Goal: Transaction & Acquisition: Purchase product/service

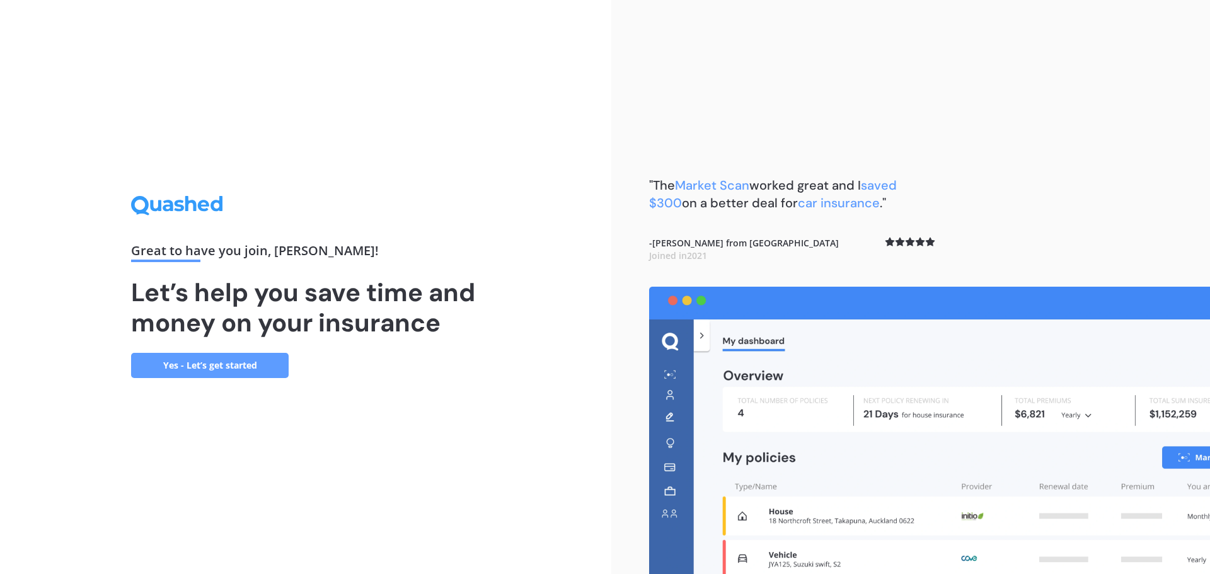
click at [192, 371] on link "Yes - Let’s get started" at bounding box center [210, 365] width 158 height 25
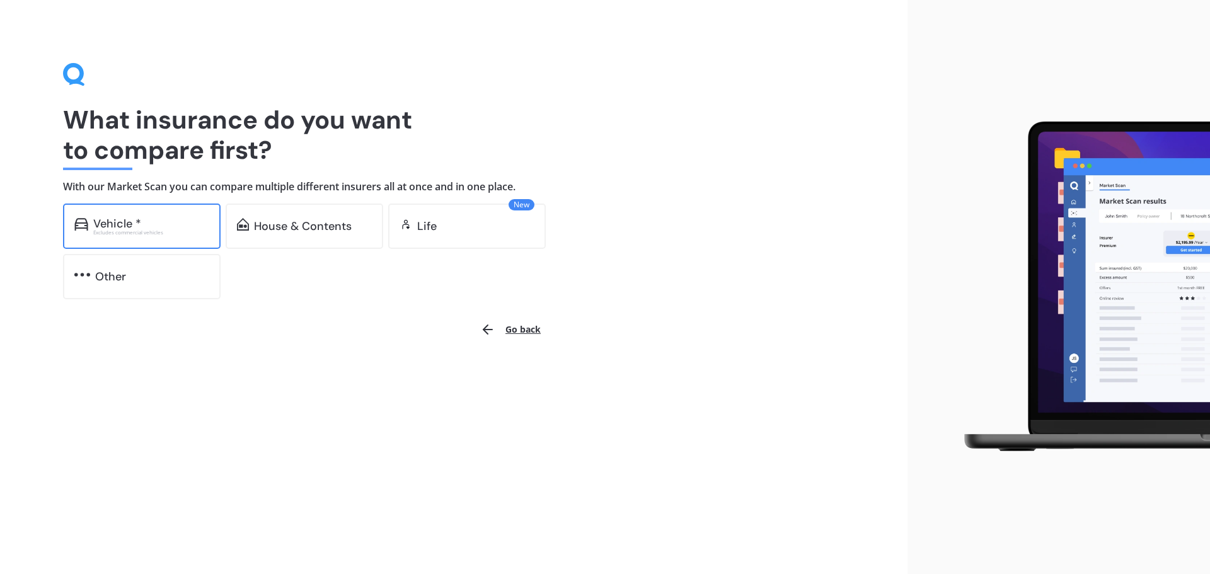
click at [126, 222] on div "Vehicle *" at bounding box center [117, 223] width 48 height 13
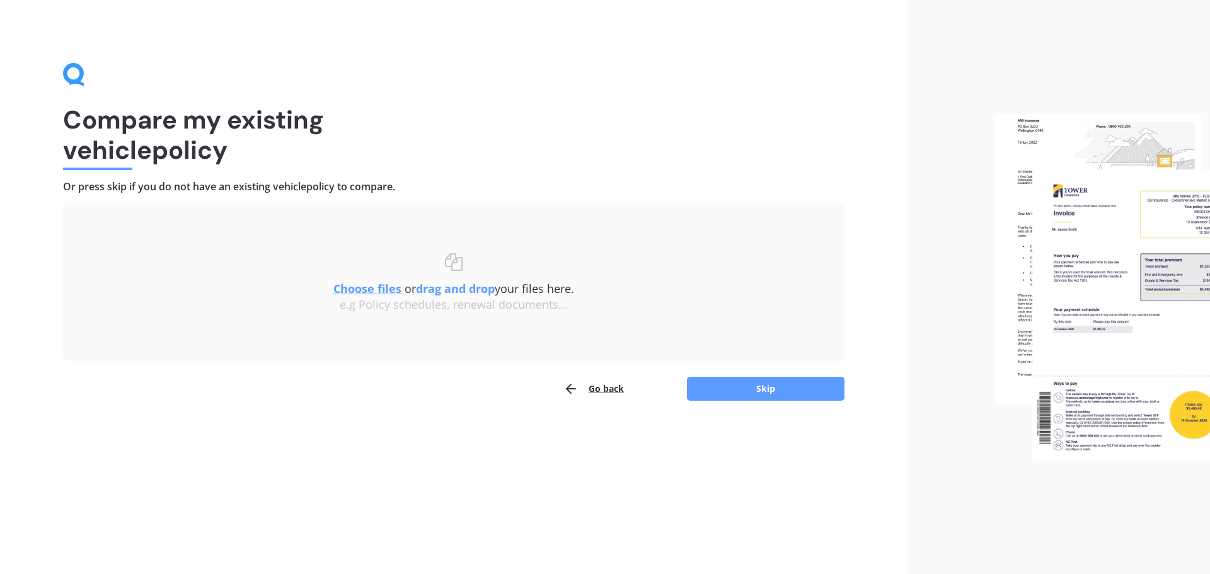
click at [373, 289] on u "Choose files" at bounding box center [367, 288] width 68 height 15
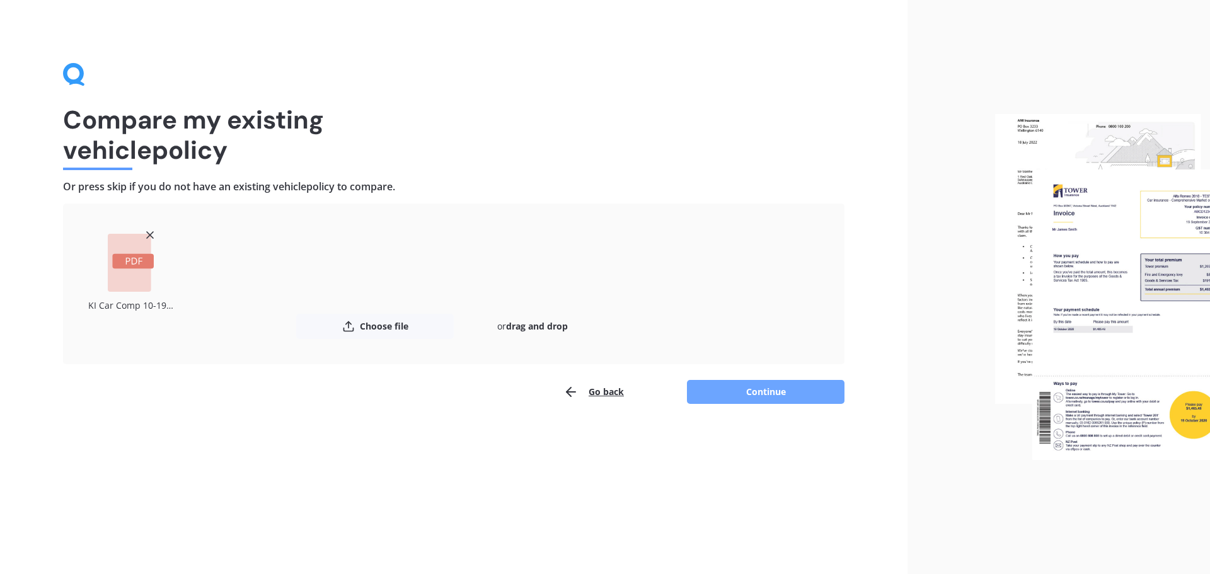
click at [766, 395] on button "Continue" at bounding box center [766, 392] width 158 height 24
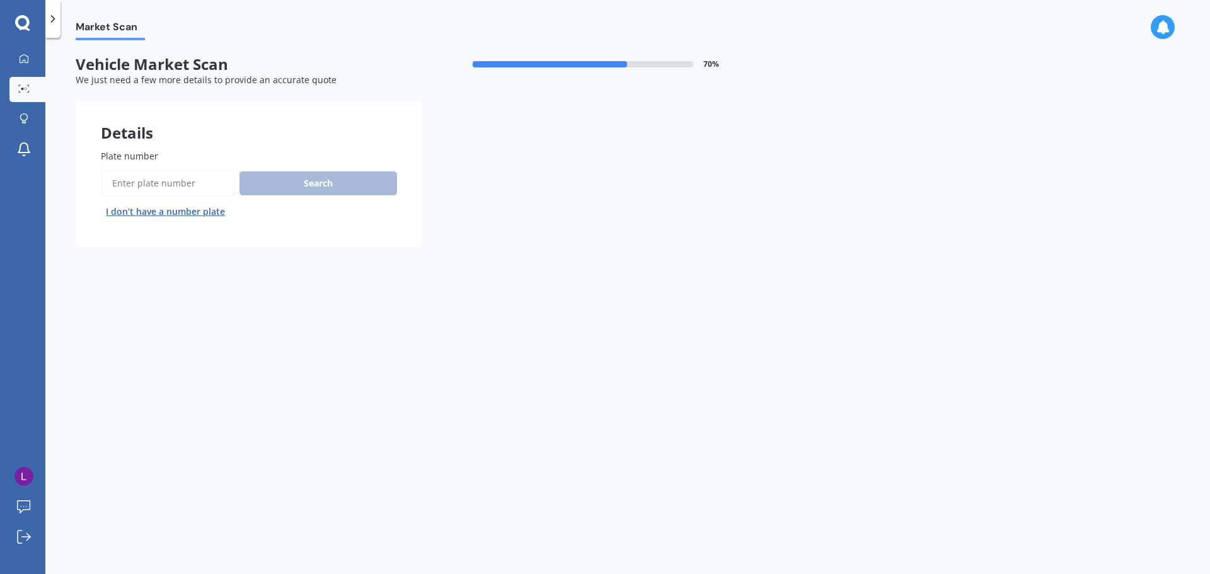
click at [163, 183] on input "Plate number" at bounding box center [168, 183] width 134 height 26
type input "J"
type input "jbu374"
click at [297, 178] on button "Search" at bounding box center [318, 183] width 158 height 24
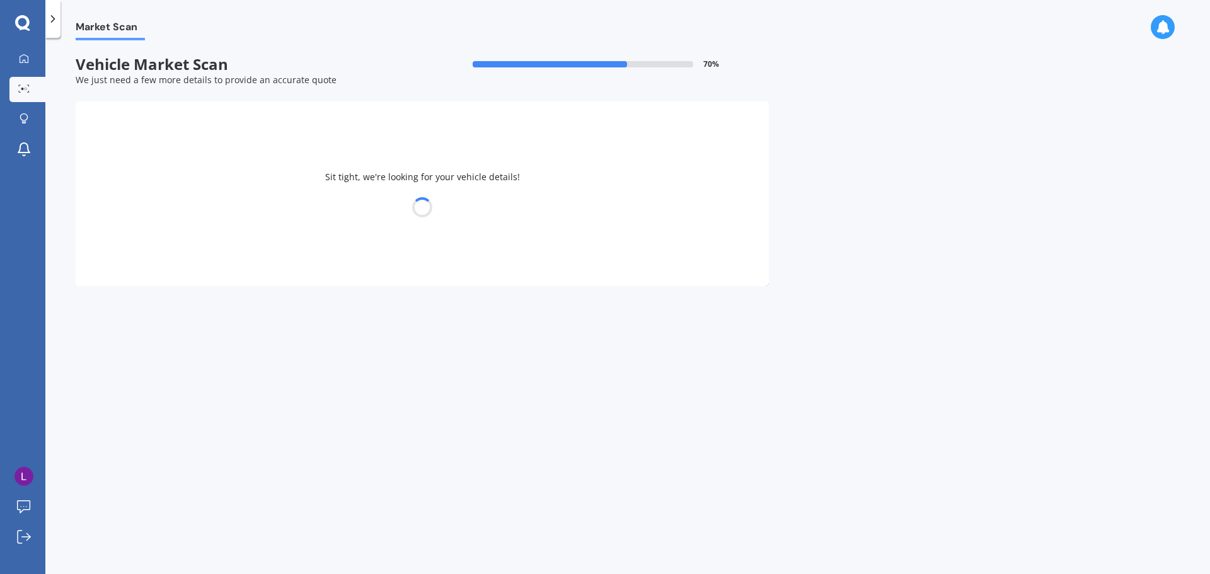
select select "FIAT"
select select "500"
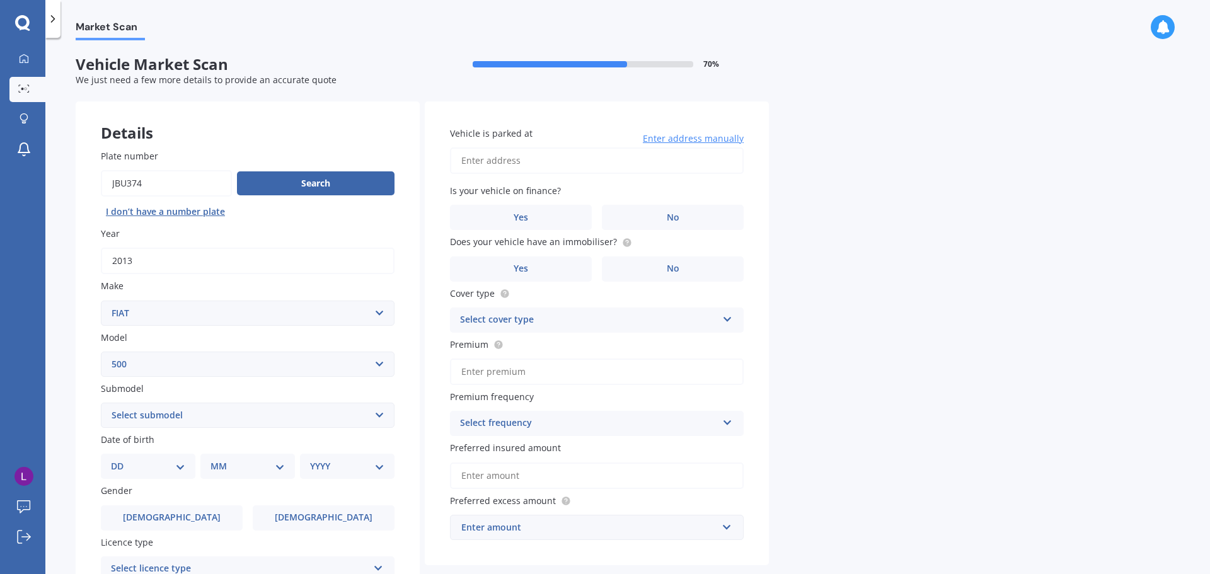
click at [372, 415] on select "Select submodel (All) e" at bounding box center [248, 415] width 294 height 25
select select "(ALL)"
click at [101, 403] on select "Select submodel (All) e" at bounding box center [248, 415] width 294 height 25
click at [177, 464] on select "DD 01 02 03 04 05 06 07 08 09 10 11 12 13 14 15 16 17 18 19 20 21 22 23 24 25 2…" at bounding box center [148, 466] width 74 height 14
select select "24"
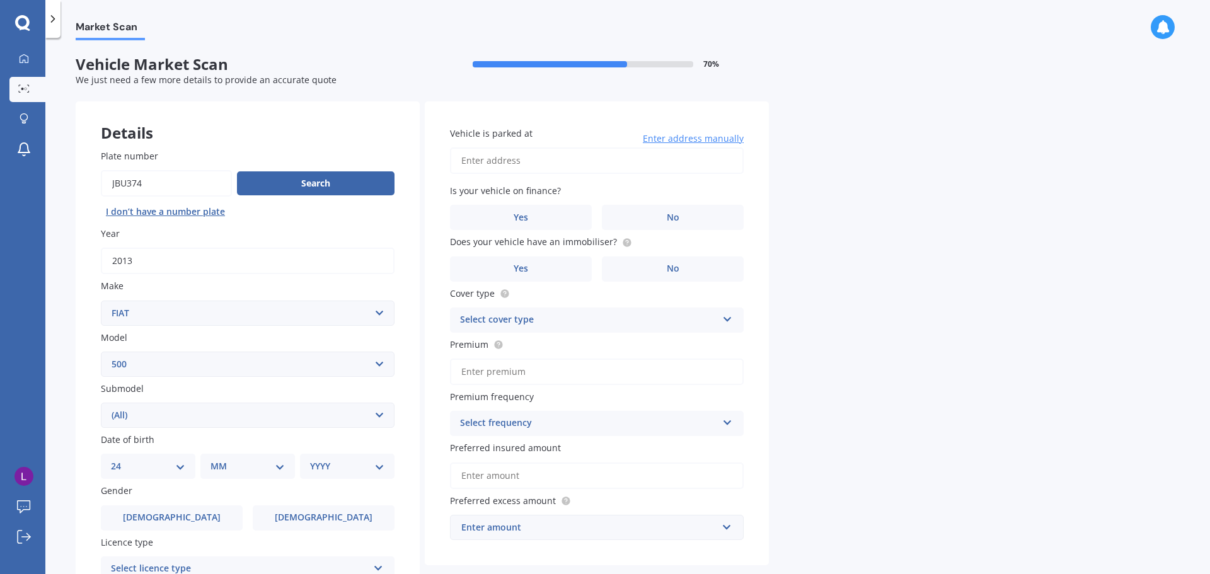
click at [121, 459] on select "DD 01 02 03 04 05 06 07 08 09 10 11 12 13 14 15 16 17 18 19 20 21 22 23 24 25 2…" at bounding box center [148, 466] width 74 height 14
click at [272, 463] on select "MM 01 02 03 04 05 06 07 08 09 10 11 12" at bounding box center [250, 466] width 69 height 14
select select "07"
click at [216, 459] on select "MM 01 02 03 04 05 06 07 08 09 10 11 12" at bounding box center [250, 466] width 69 height 14
click at [368, 469] on select "YYYY 2025 2024 2023 2022 2021 2020 2019 2018 2017 2016 2015 2014 2013 2012 2011…" at bounding box center [344, 466] width 69 height 14
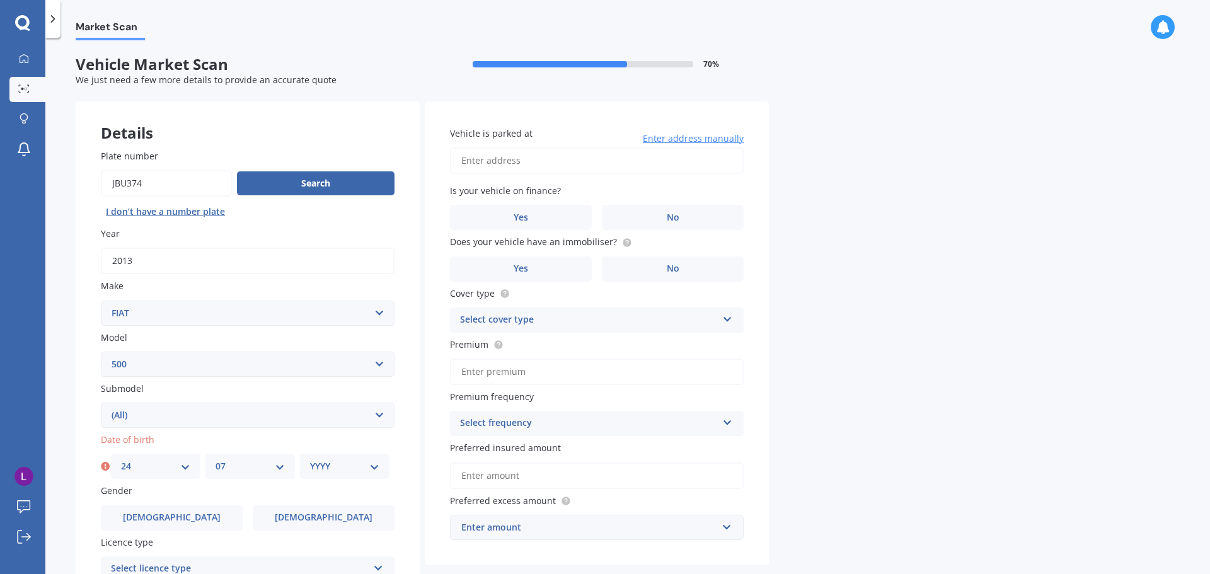
select select "1964"
click at [310, 459] on select "YYYY 2025 2024 2023 2022 2021 2020 2019 2018 2017 2016 2015 2014 2013 2012 2011…" at bounding box center [344, 466] width 69 height 14
click at [286, 523] on label "[DEMOGRAPHIC_DATA]" at bounding box center [324, 517] width 142 height 25
click at [0, 0] on input "[DEMOGRAPHIC_DATA]" at bounding box center [0, 0] width 0 height 0
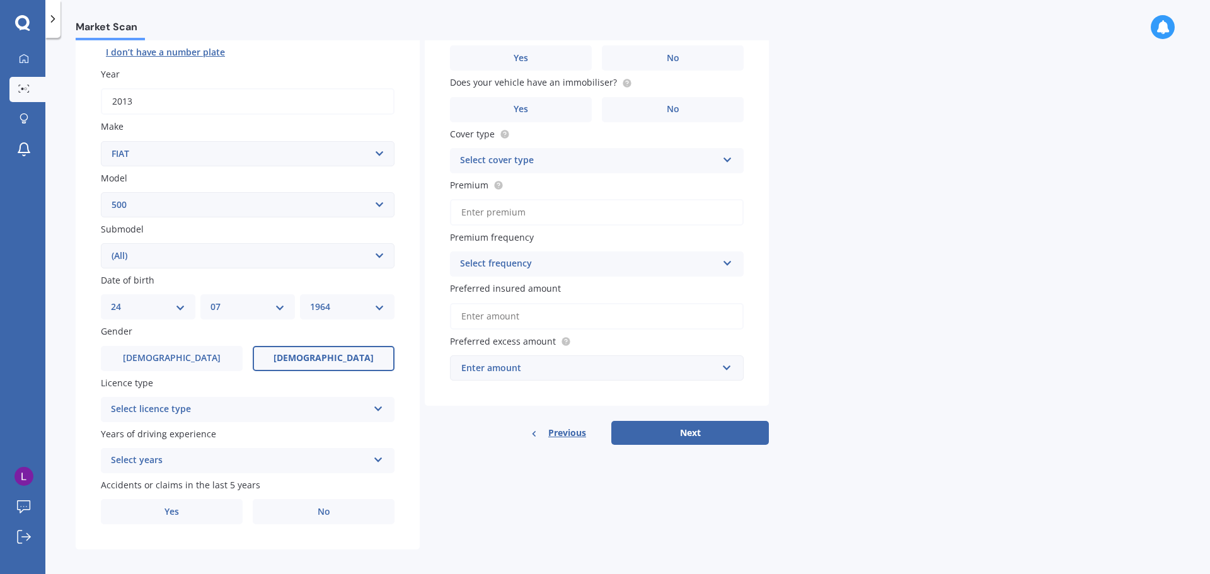
scroll to position [168, 0]
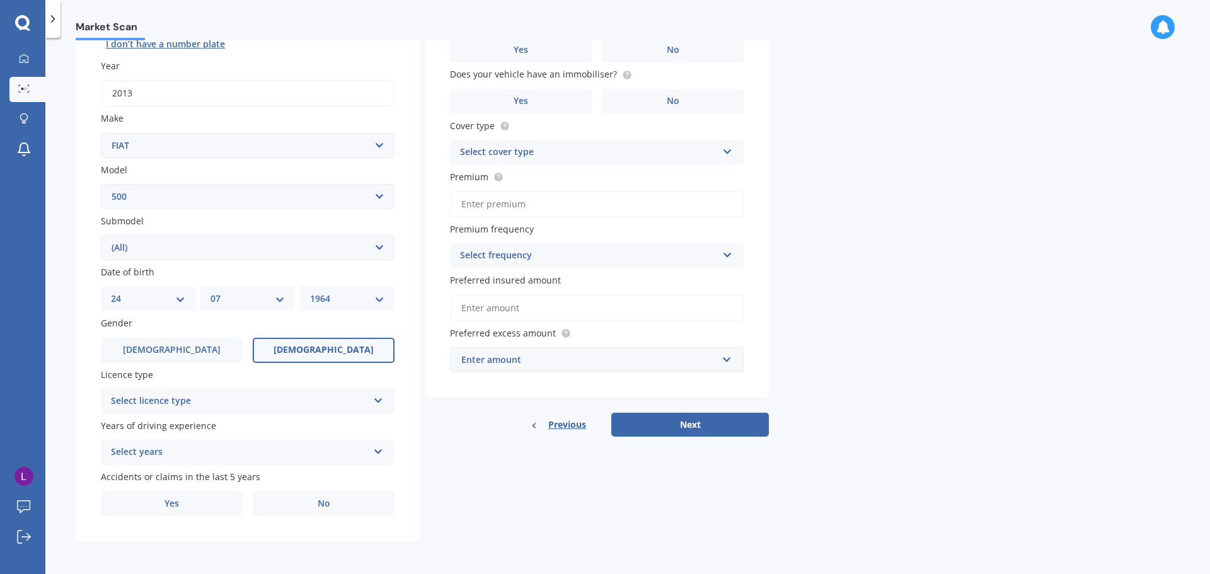
click at [251, 405] on div "Select licence type" at bounding box center [239, 401] width 257 height 15
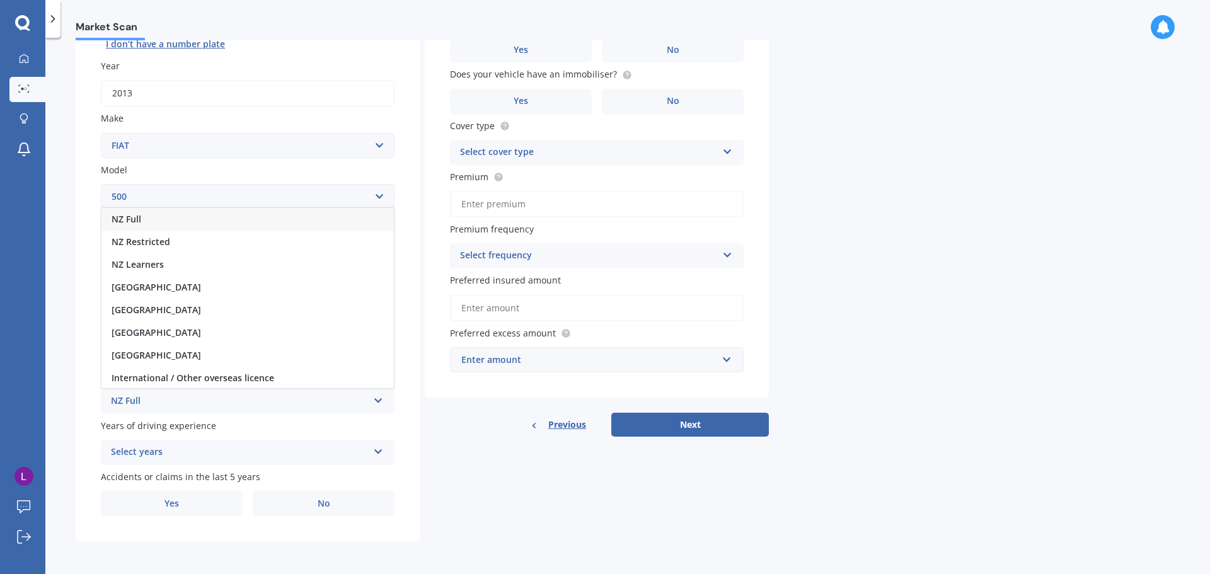
click at [132, 218] on span "NZ Full" at bounding box center [127, 219] width 30 height 12
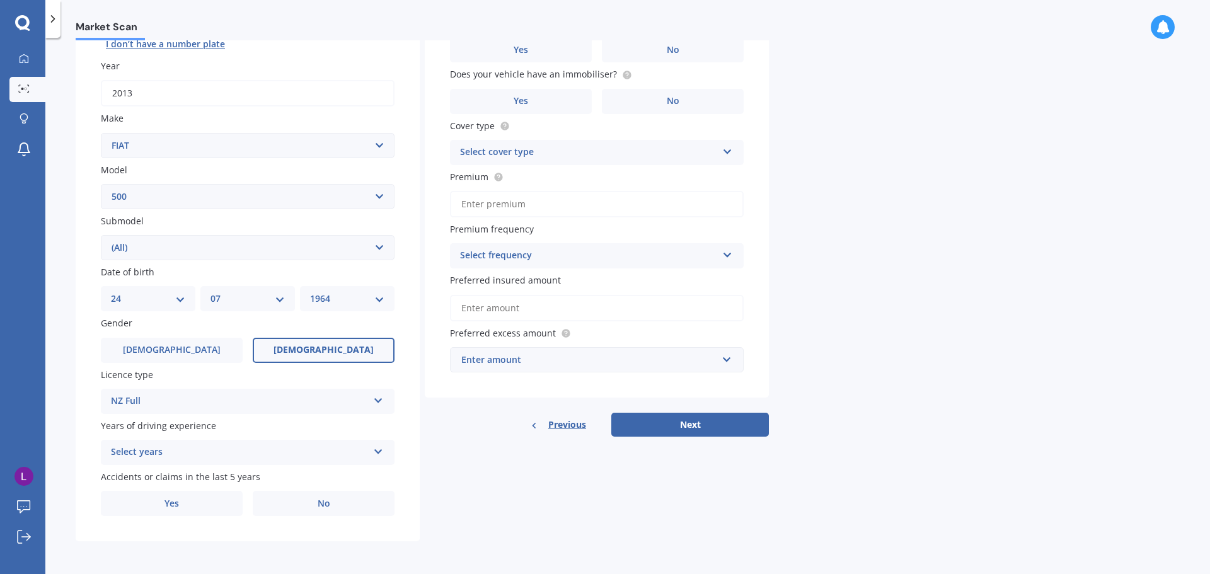
click at [221, 453] on div "Select years" at bounding box center [239, 452] width 257 height 15
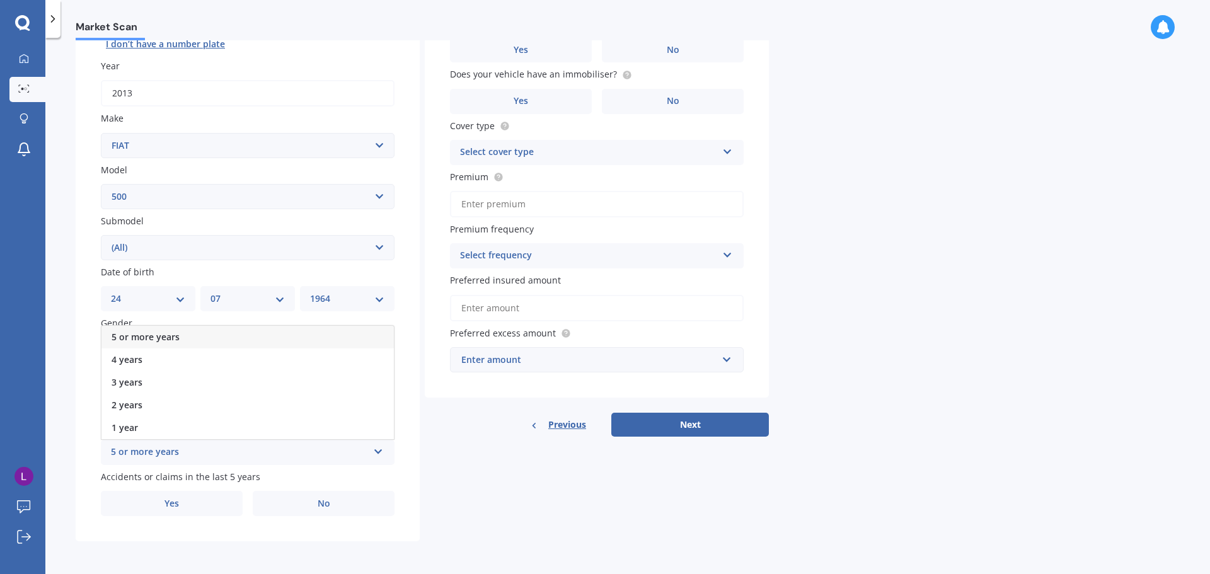
click at [175, 338] on span "5 or more years" at bounding box center [146, 337] width 68 height 12
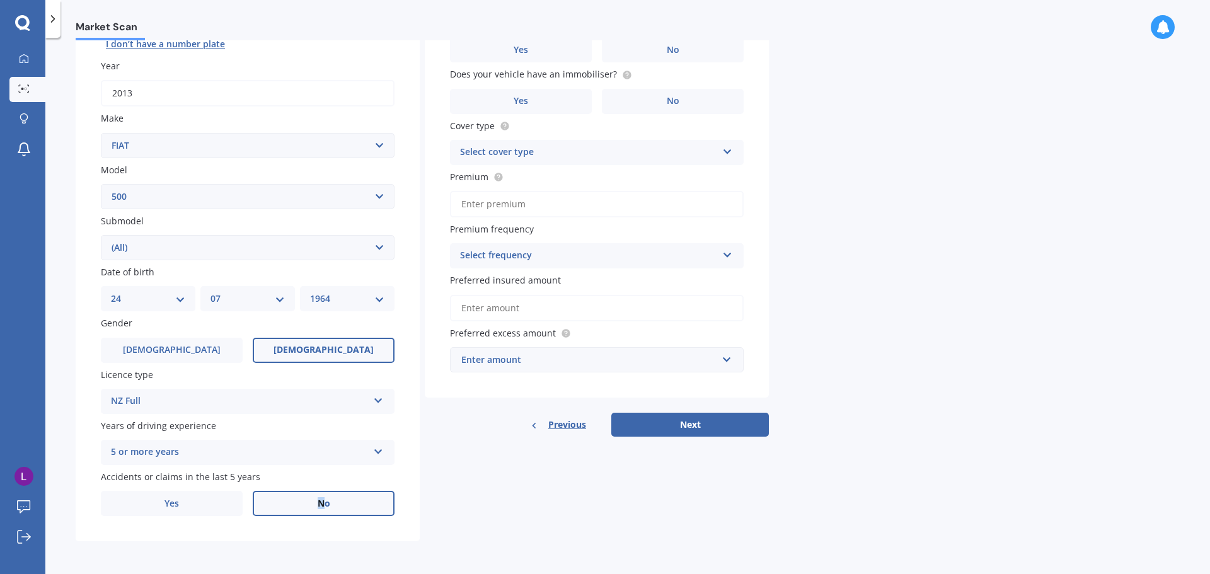
click at [320, 507] on span "No" at bounding box center [324, 504] width 13 height 11
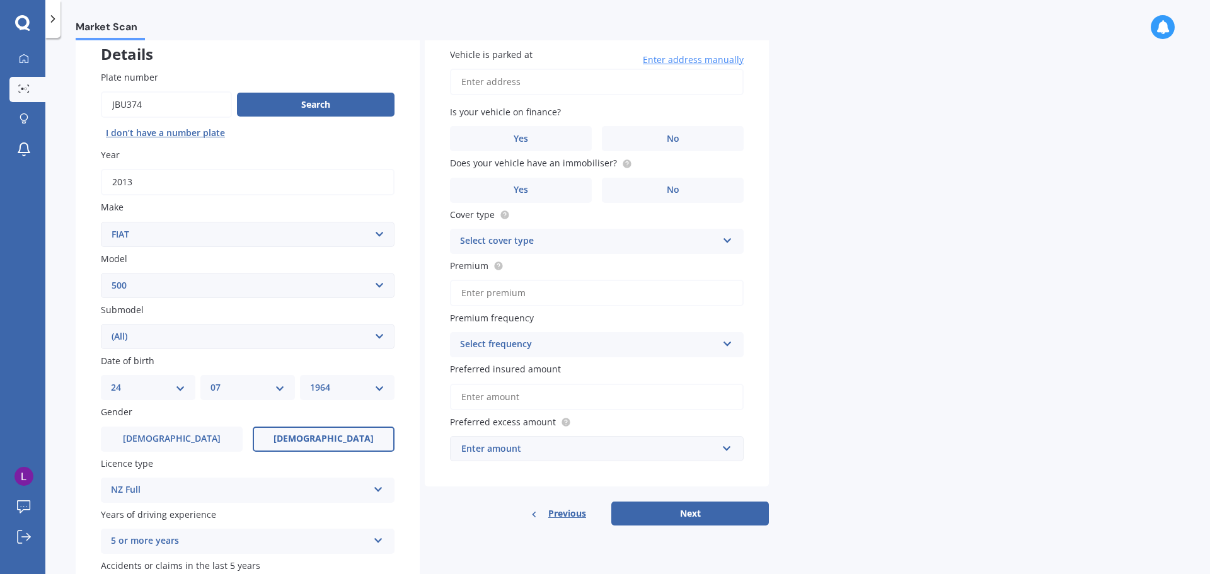
scroll to position [0, 0]
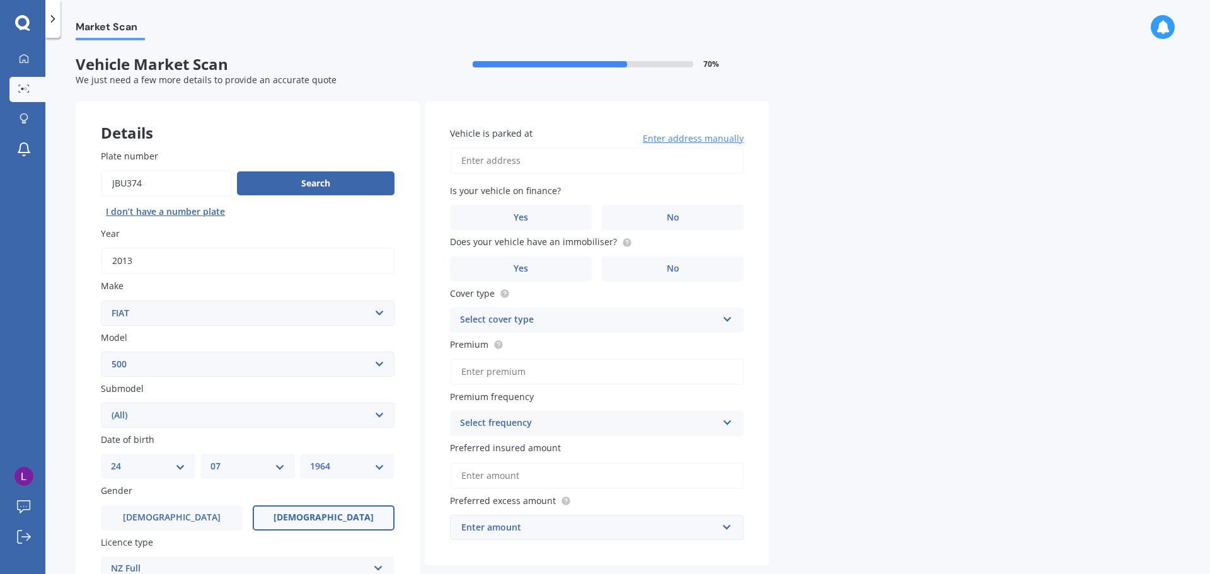
click at [579, 157] on input "Vehicle is parked at" at bounding box center [597, 160] width 294 height 26
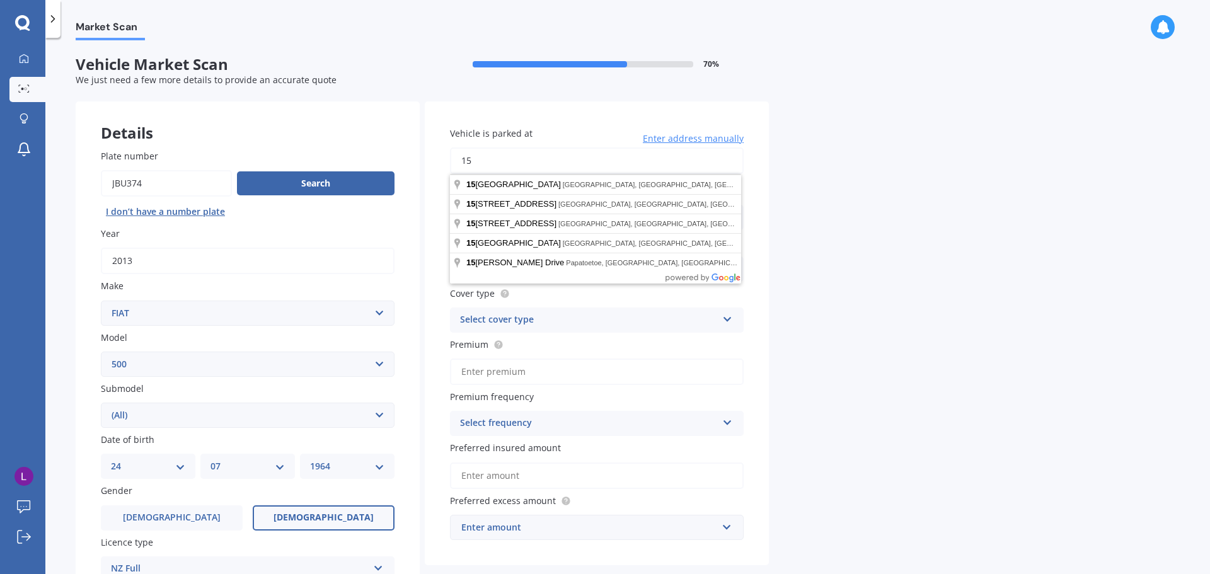
type input "1"
type input "[STREET_ADDRESS]"
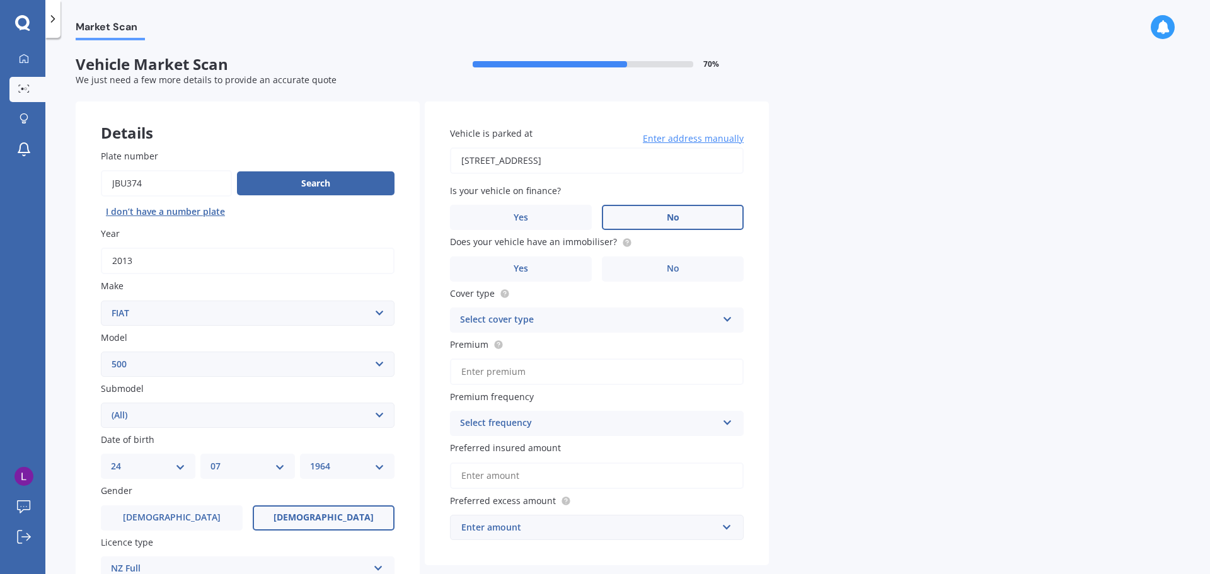
click at [659, 226] on label "No" at bounding box center [673, 217] width 142 height 25
click at [0, 0] on input "No" at bounding box center [0, 0] width 0 height 0
click at [657, 265] on label "No" at bounding box center [673, 269] width 142 height 25
click at [0, 0] on input "No" at bounding box center [0, 0] width 0 height 0
click at [618, 319] on div "Select cover type" at bounding box center [588, 320] width 257 height 15
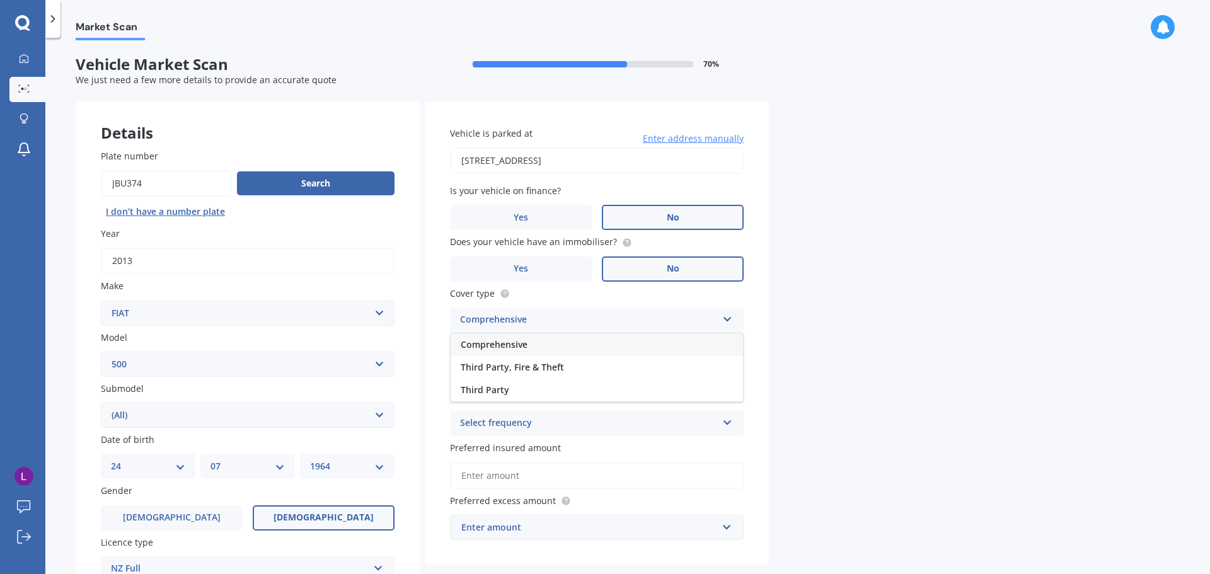
click at [523, 349] on span "Comprehensive" at bounding box center [494, 344] width 67 height 12
click at [533, 371] on input "Premium" at bounding box center [597, 372] width 294 height 26
type input "$81.92"
click at [724, 424] on icon at bounding box center [727, 420] width 11 height 9
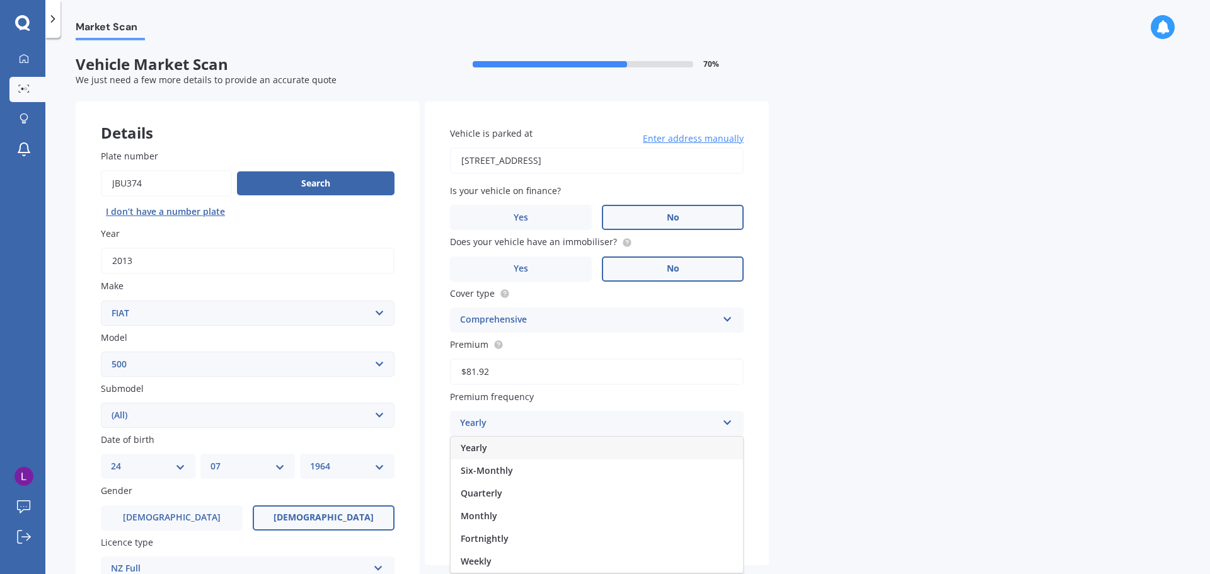
click at [540, 445] on div "Yearly" at bounding box center [597, 448] width 292 height 23
click at [724, 422] on icon at bounding box center [727, 420] width 11 height 9
click at [490, 516] on span "Monthly" at bounding box center [479, 516] width 37 height 12
click at [529, 475] on input "Preferred insured amount" at bounding box center [597, 476] width 294 height 26
type input "$7,400"
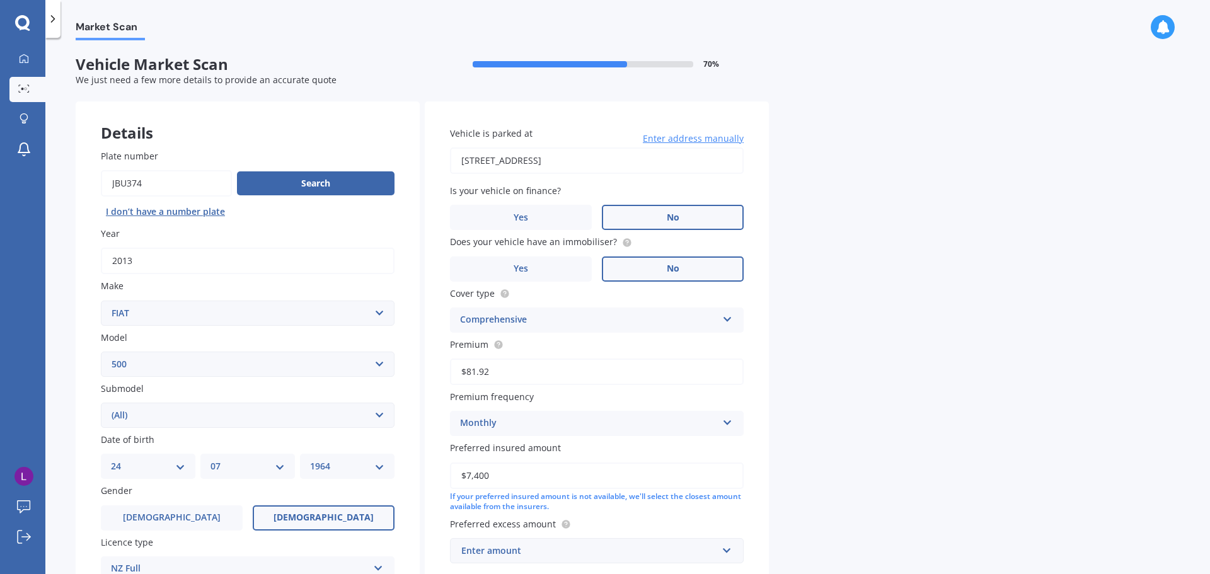
click at [818, 490] on div "Market Scan Vehicle Market Scan 70 % We just need a few more details to provide…" at bounding box center [627, 308] width 1165 height 536
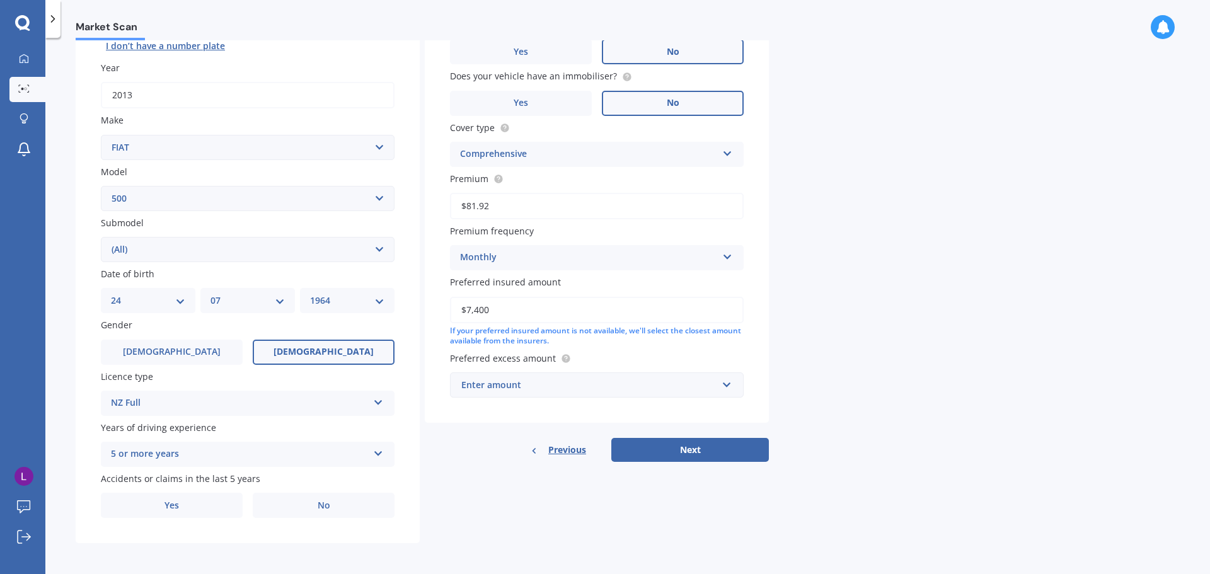
scroll to position [168, 0]
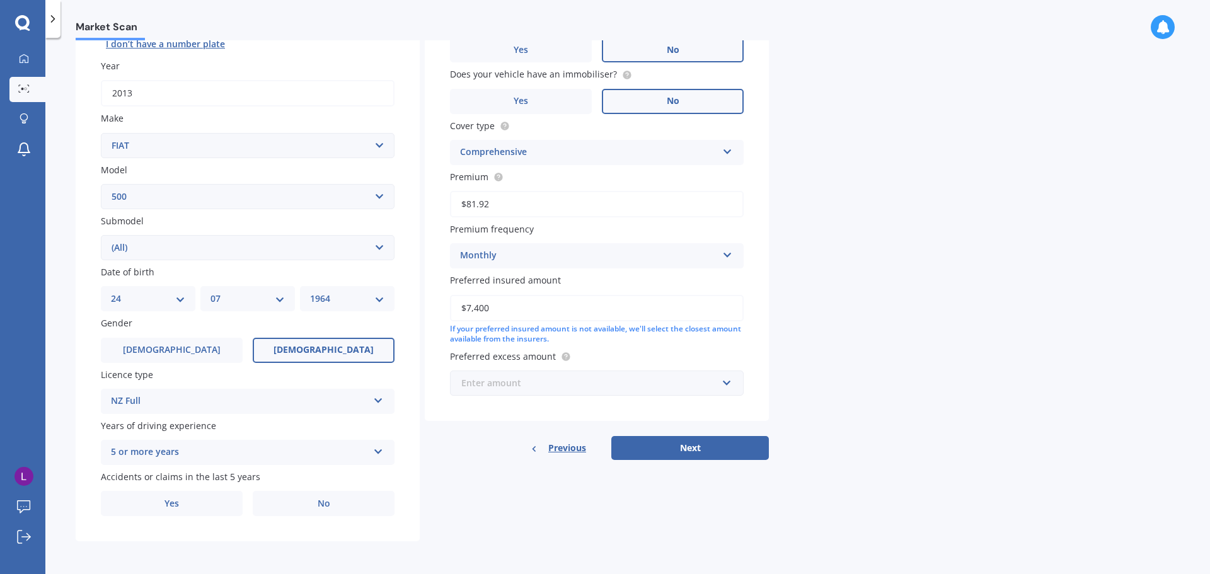
click at [725, 383] on input "text" at bounding box center [592, 383] width 282 height 24
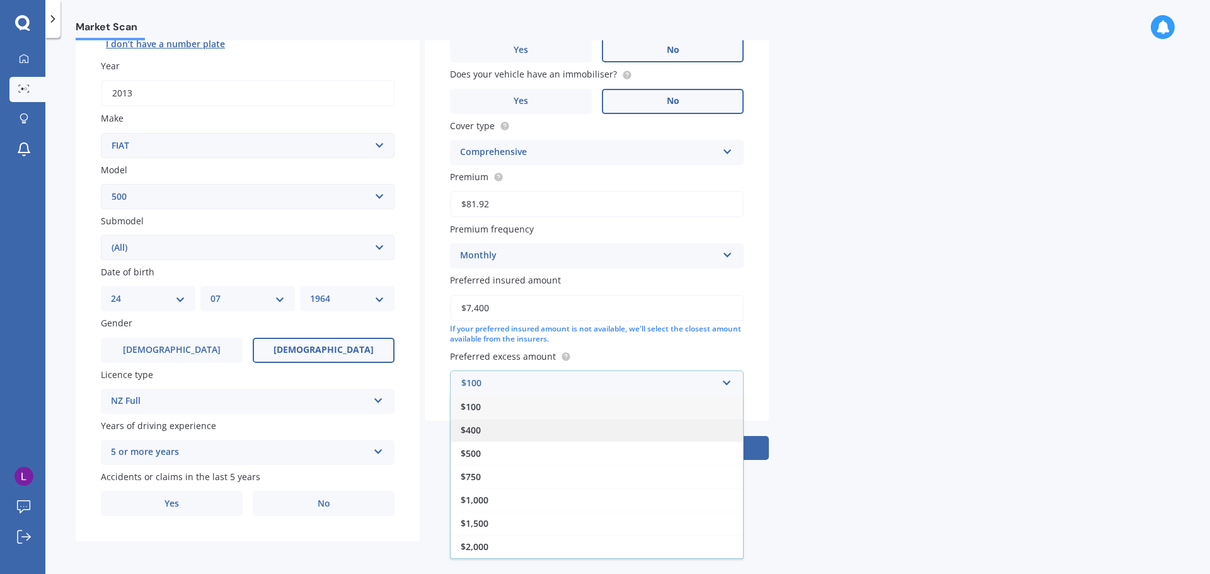
click at [463, 428] on span "$400" at bounding box center [471, 430] width 20 height 12
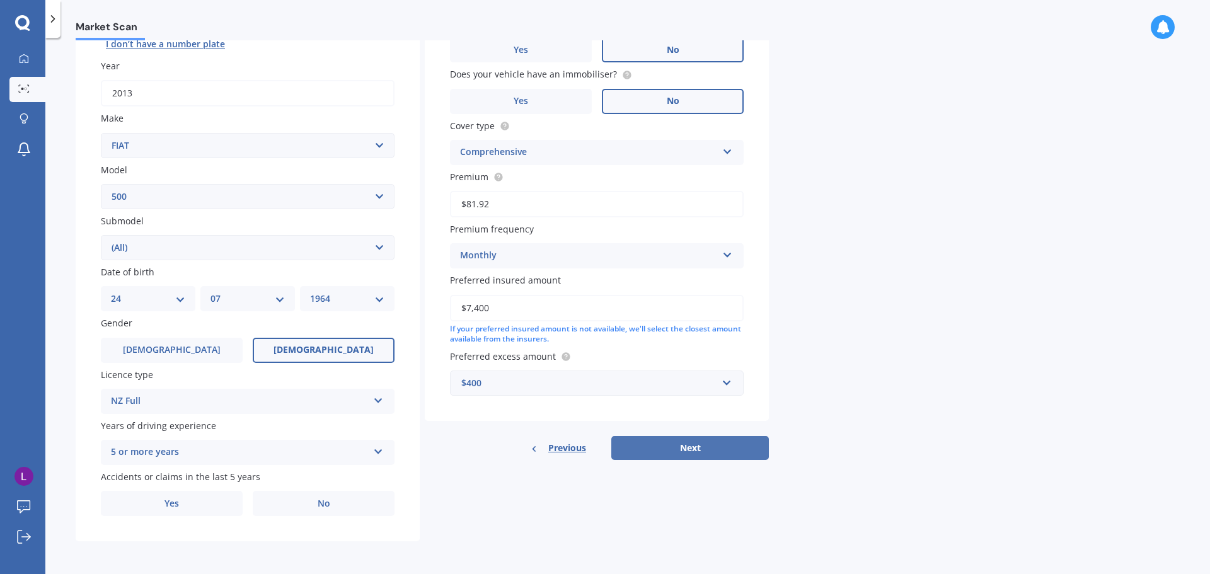
click at [687, 450] on button "Next" at bounding box center [690, 448] width 158 height 24
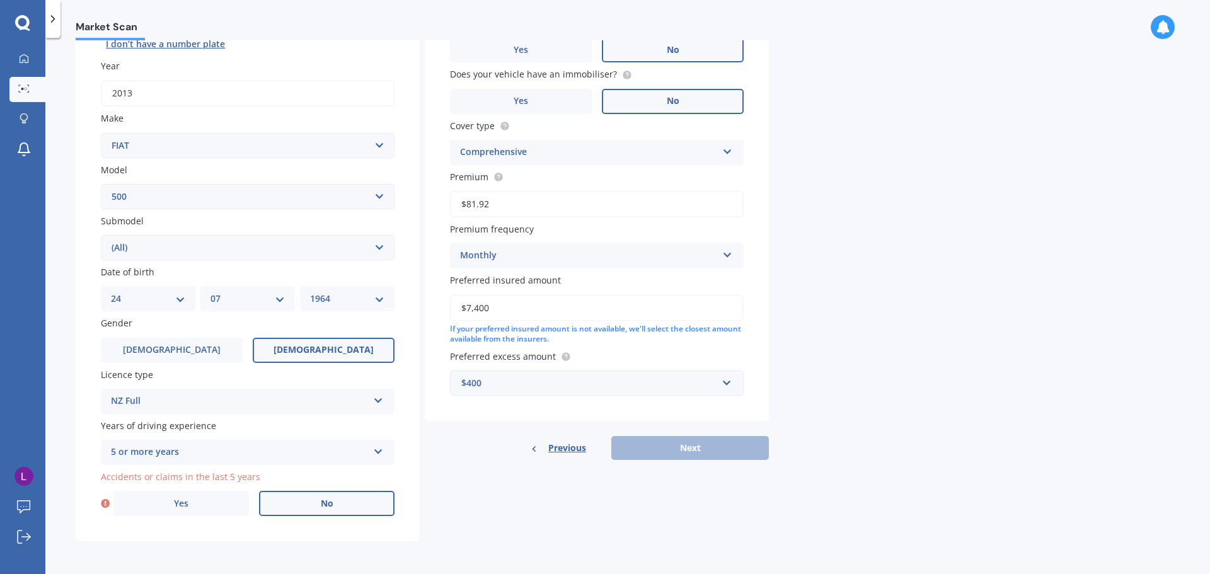
click at [332, 506] on span "No" at bounding box center [327, 504] width 13 height 11
click at [0, 0] on input "No" at bounding box center [0, 0] width 0 height 0
click at [680, 443] on button "Next" at bounding box center [690, 448] width 158 height 24
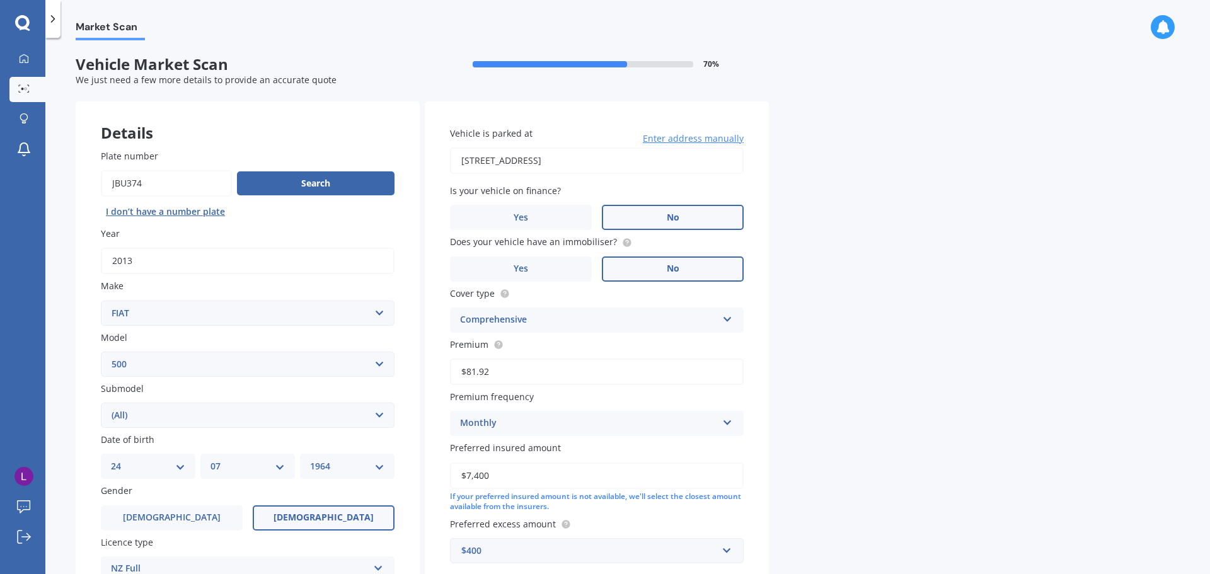
select select "24"
select select "07"
select select "1964"
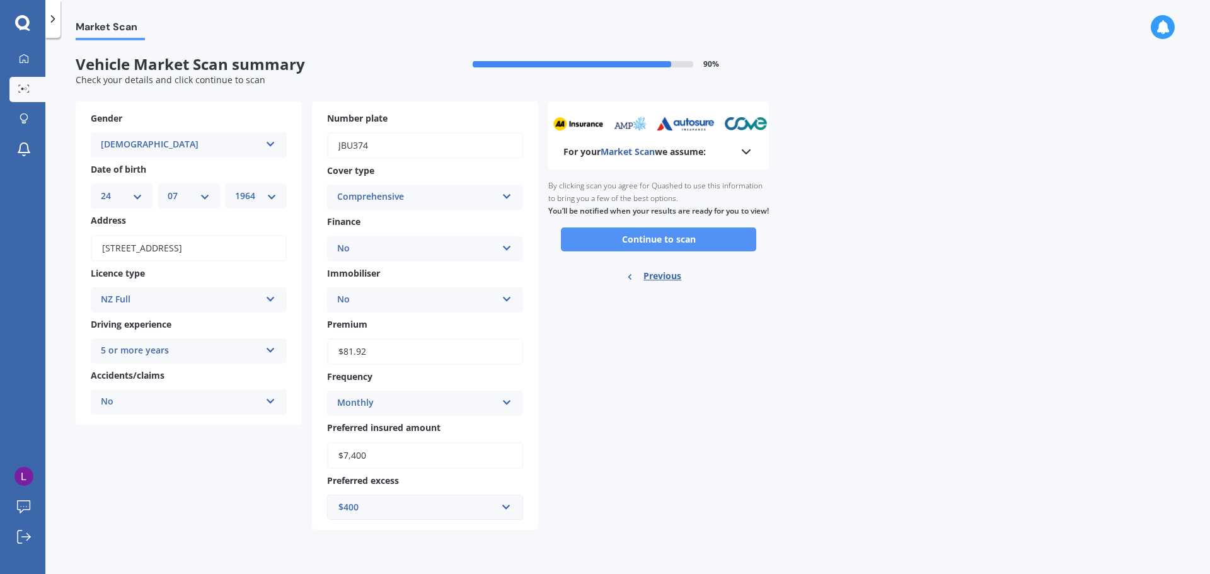
click at [658, 251] on button "Continue to scan" at bounding box center [658, 240] width 195 height 24
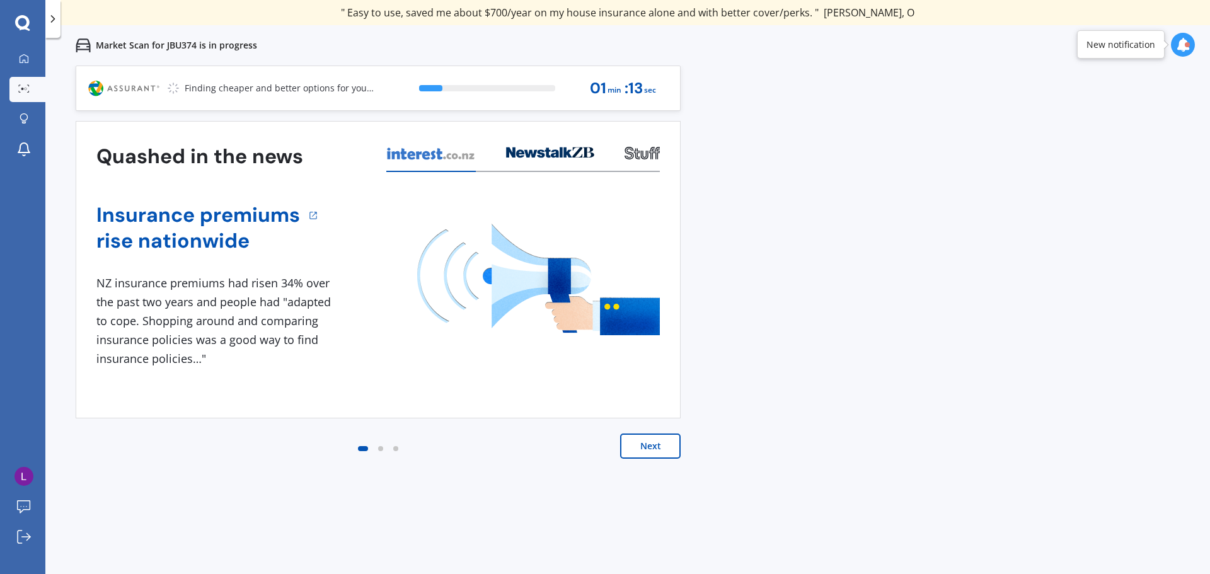
click at [641, 445] on button "Next" at bounding box center [650, 446] width 61 height 25
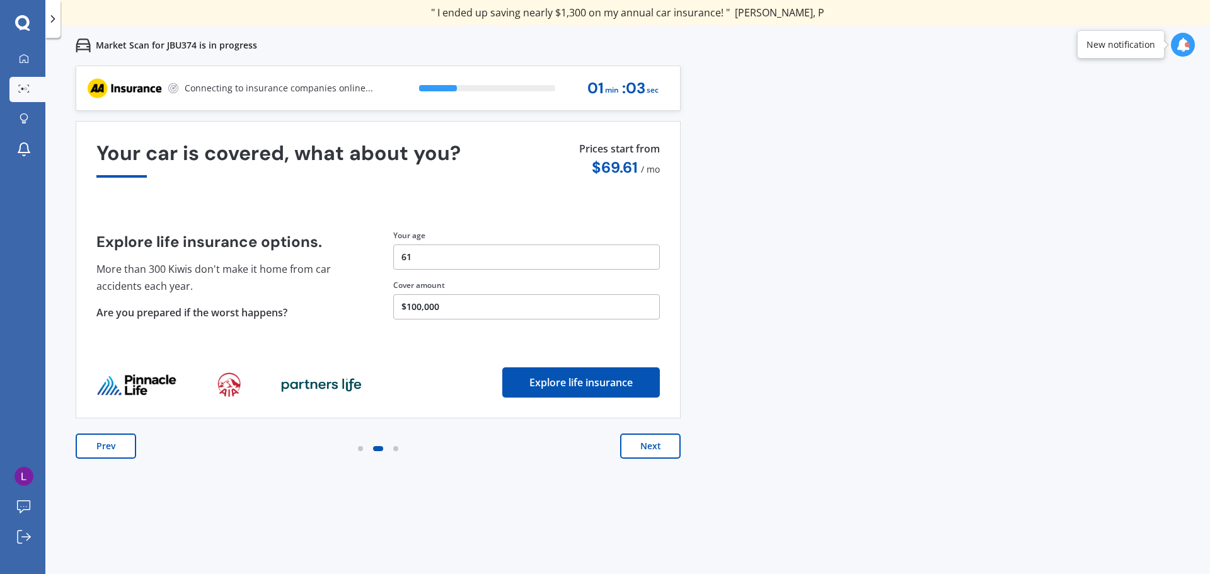
click at [545, 306] on button "$100,000" at bounding box center [526, 306] width 267 height 25
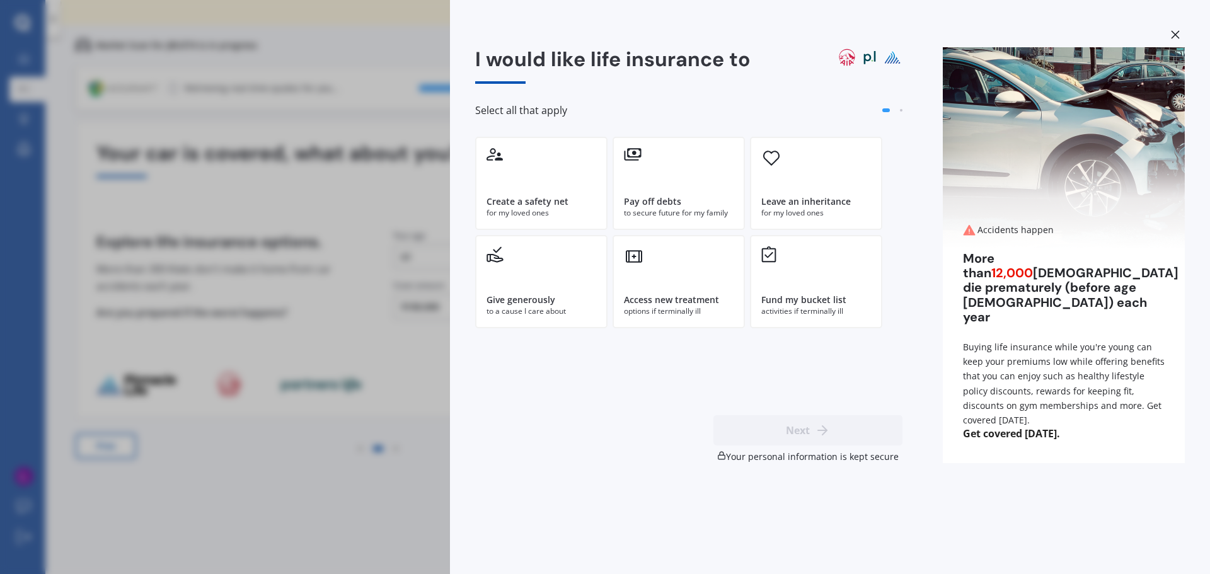
click at [399, 483] on div "I would like life insurance to Select all that apply Create a safety net for my…" at bounding box center [605, 287] width 1210 height 574
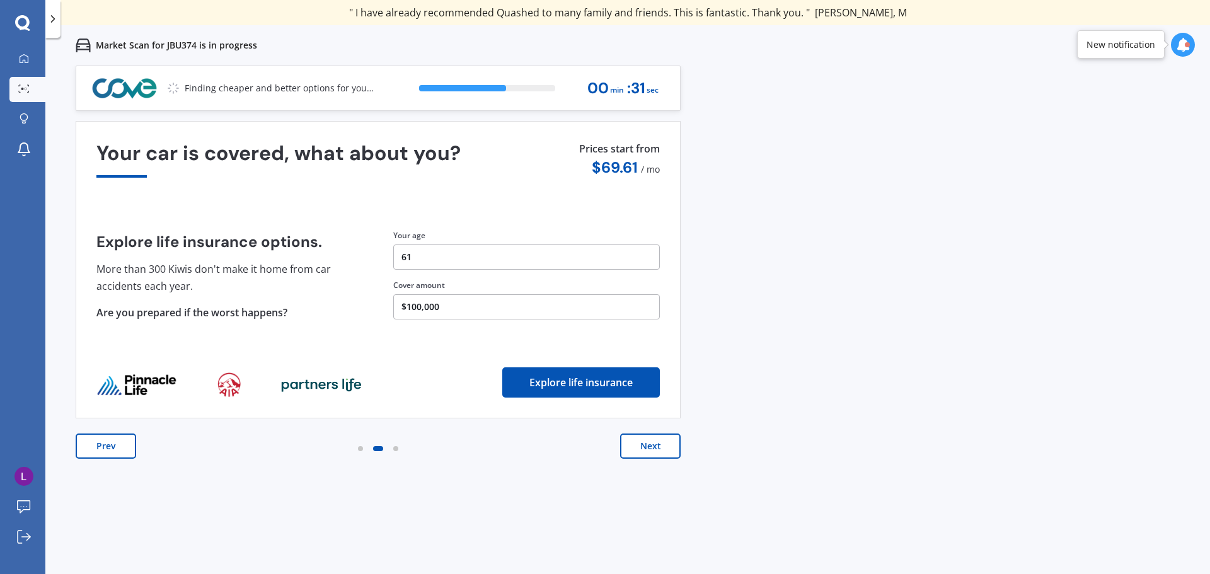
click at [659, 446] on button "Next" at bounding box center [650, 446] width 61 height 25
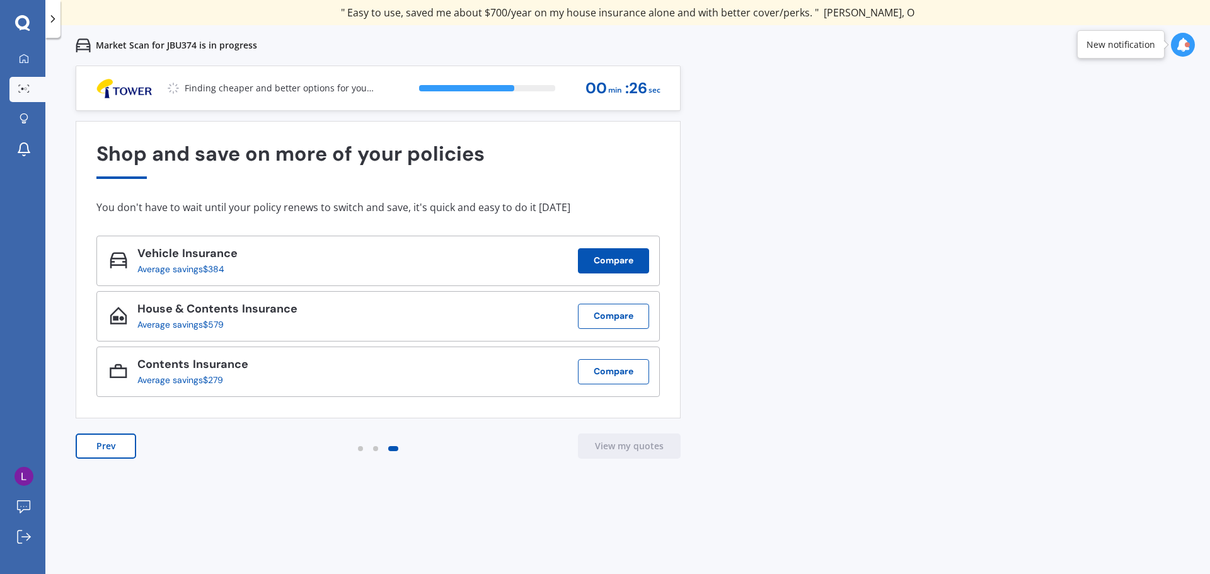
click at [616, 261] on button "Compare" at bounding box center [613, 260] width 71 height 25
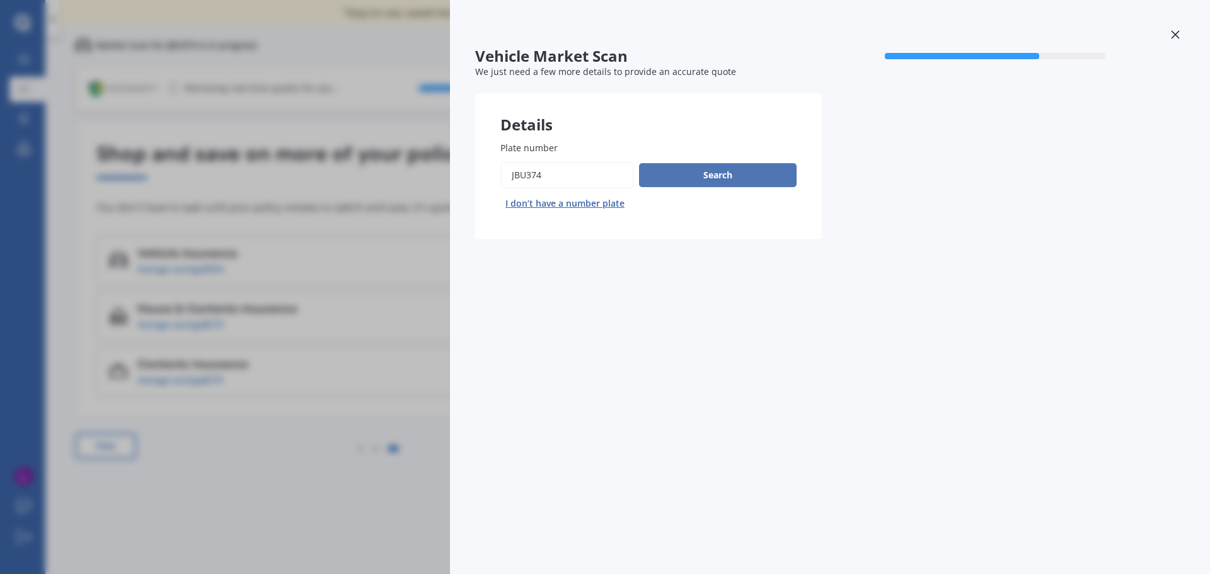
click at [722, 175] on button "Search" at bounding box center [718, 175] width 158 height 24
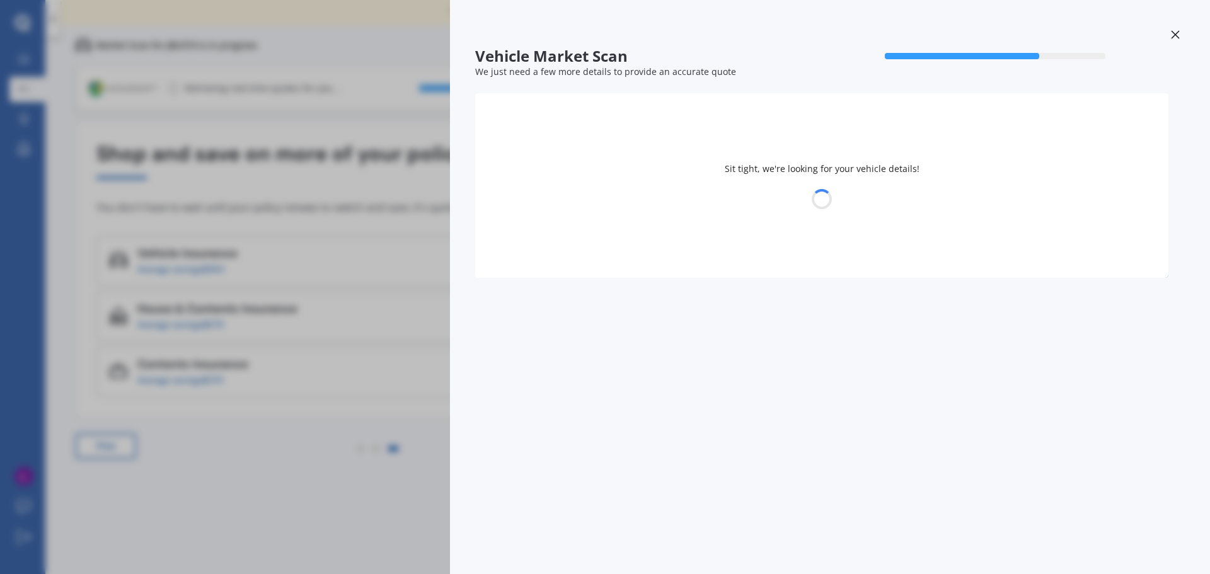
select select "FIAT"
select select "500"
select select "24"
select select "07"
select select "1964"
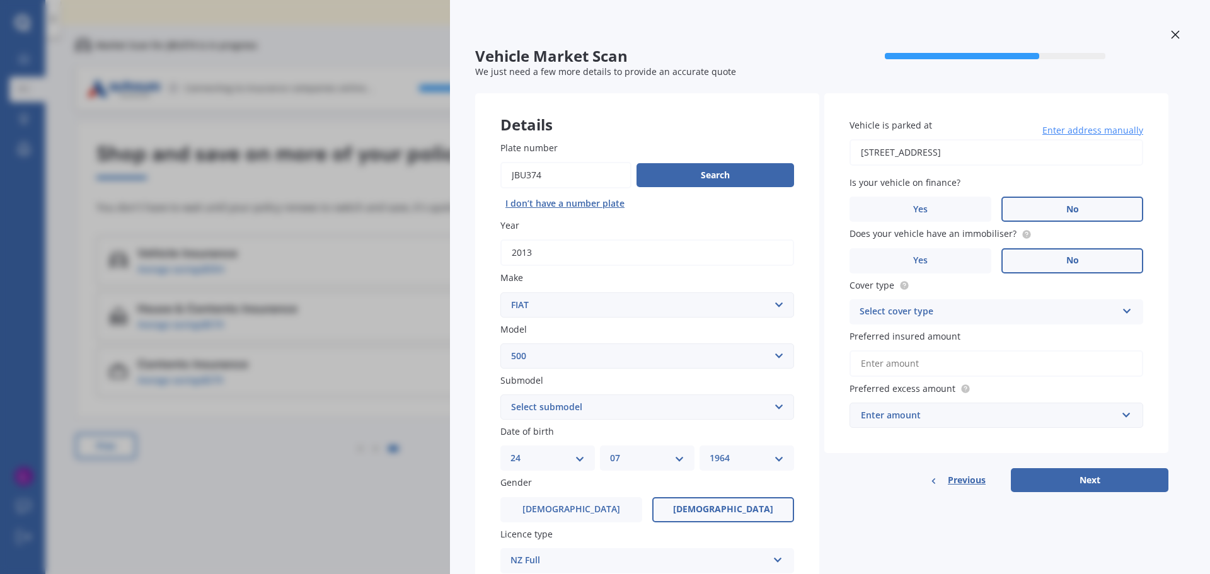
click at [1034, 308] on div "Select cover type" at bounding box center [988, 311] width 257 height 15
click at [940, 338] on div "Comprehensive" at bounding box center [996, 336] width 292 height 23
click at [953, 360] on input "Preferred insured amount" at bounding box center [997, 363] width 294 height 26
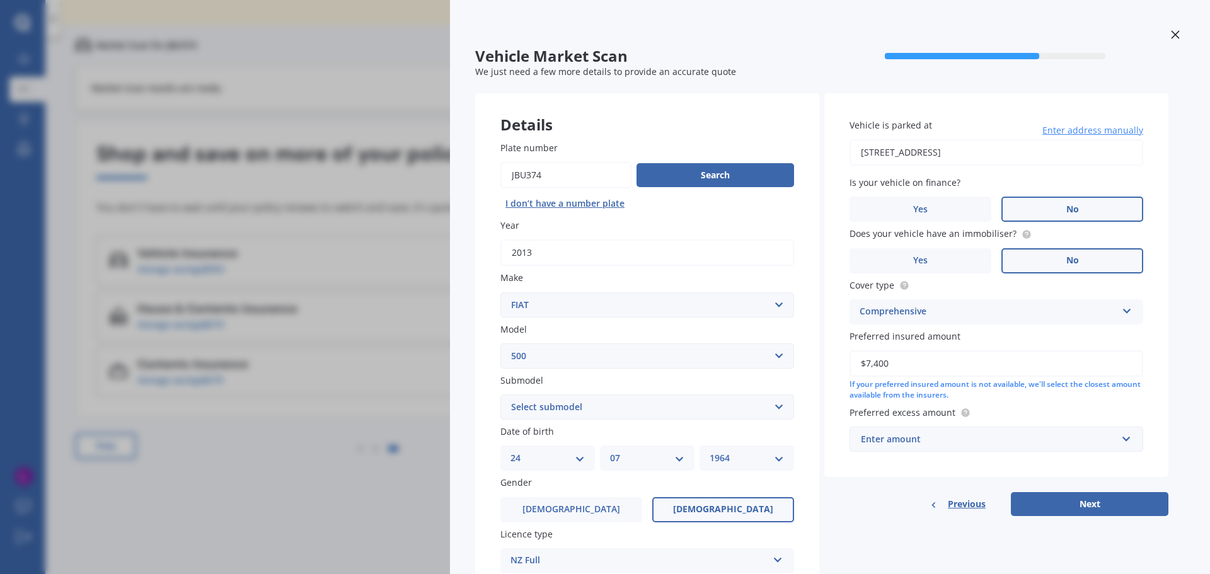
type input "$7,400"
click at [900, 487] on div "Vehicle is parked at [STREET_ADDRESS] Enter address manually Is your vehicle on…" at bounding box center [996, 304] width 344 height 423
click at [970, 437] on div "Enter amount" at bounding box center [989, 439] width 256 height 14
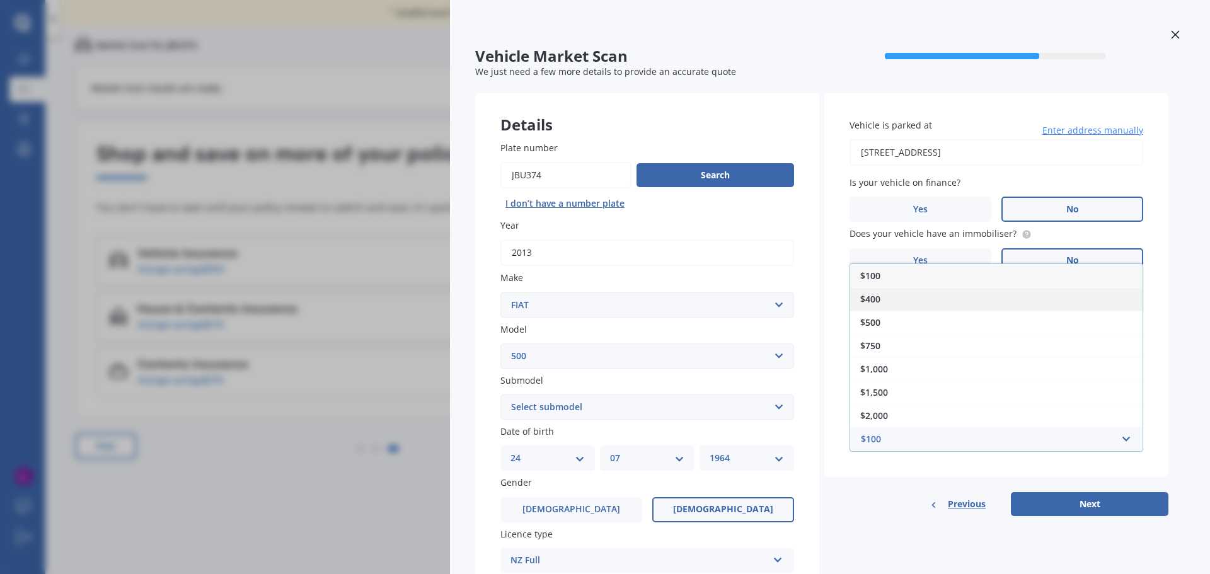
click at [875, 298] on span "$400" at bounding box center [870, 299] width 20 height 12
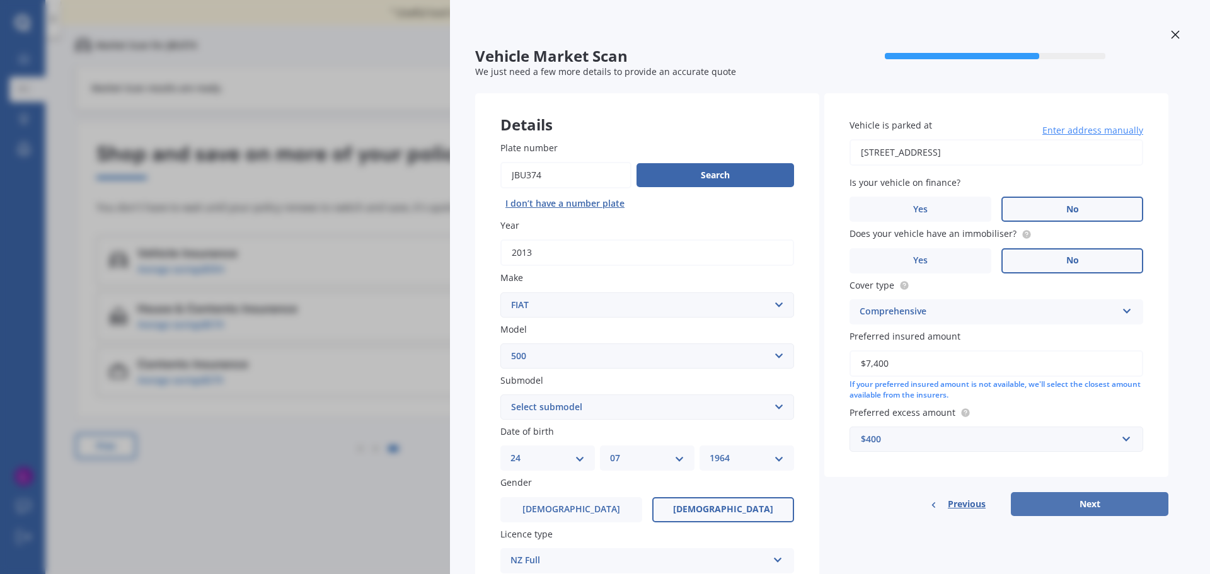
click at [1073, 505] on button "Next" at bounding box center [1090, 504] width 158 height 24
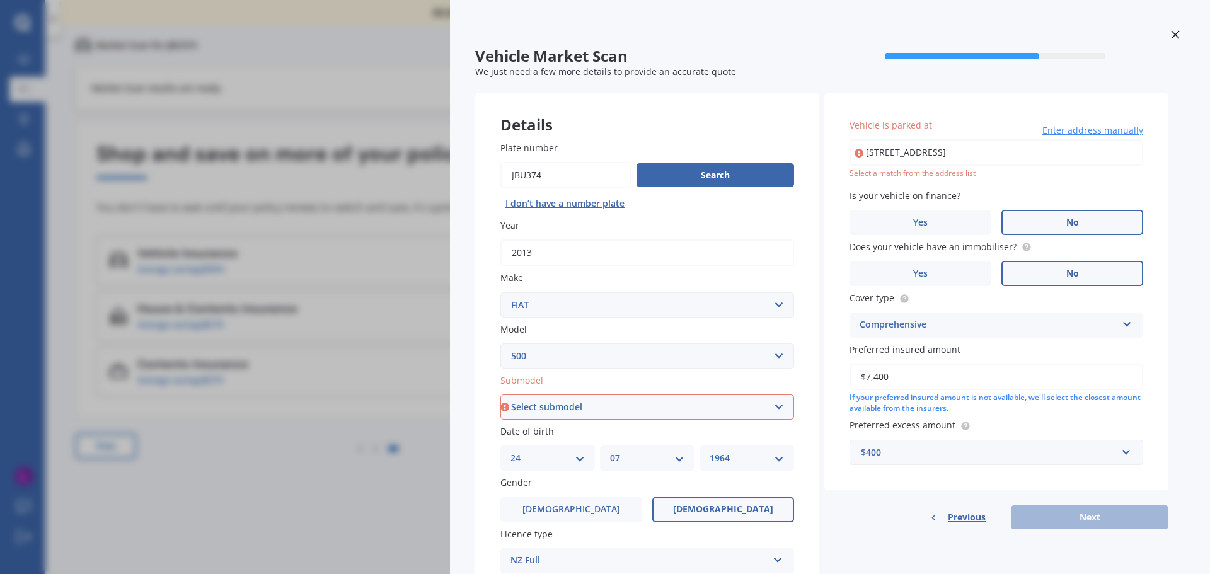
click at [742, 412] on select "Select submodel (All) e" at bounding box center [647, 407] width 294 height 25
select select "(ALL)"
click at [500, 395] on select "Select submodel (All) e" at bounding box center [647, 407] width 294 height 25
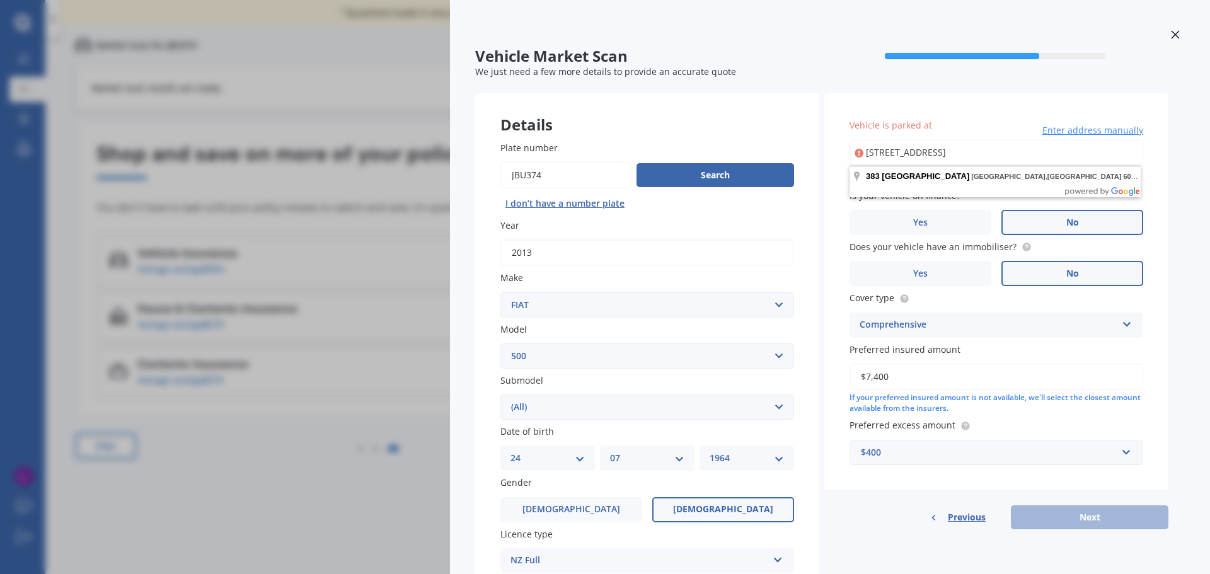
click at [1087, 516] on div "Previous Next" at bounding box center [996, 517] width 344 height 24
click at [972, 154] on input "[STREET_ADDRESS]" at bounding box center [997, 152] width 294 height 26
type input "[STREET_ADDRESS]"
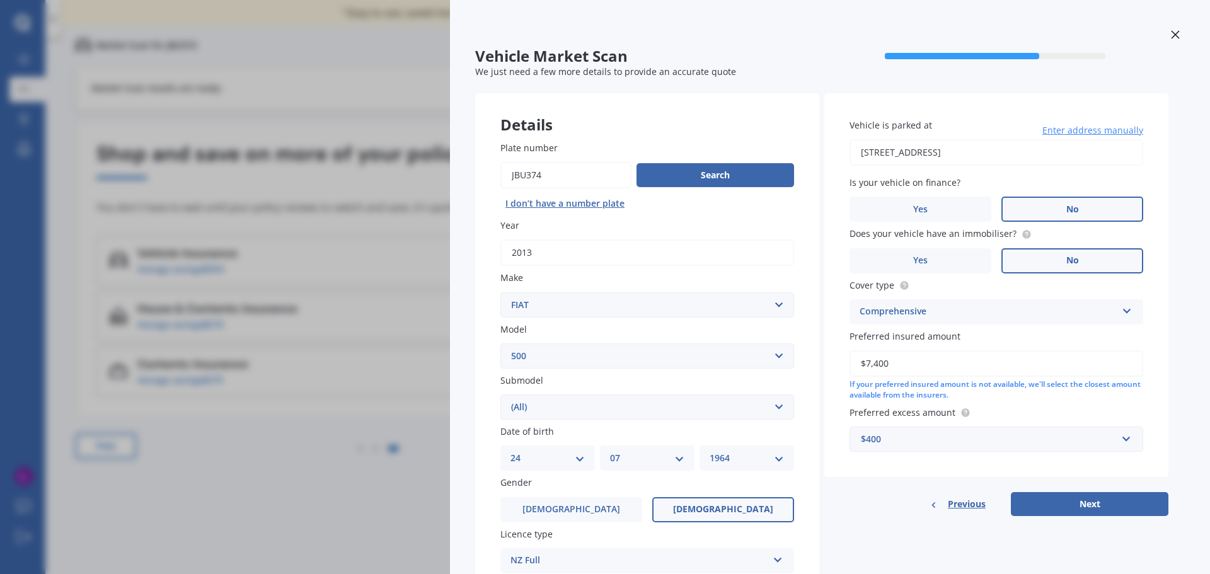
click at [1122, 504] on button "Next" at bounding box center [1090, 504] width 158 height 24
select select "24"
select select "07"
select select "1964"
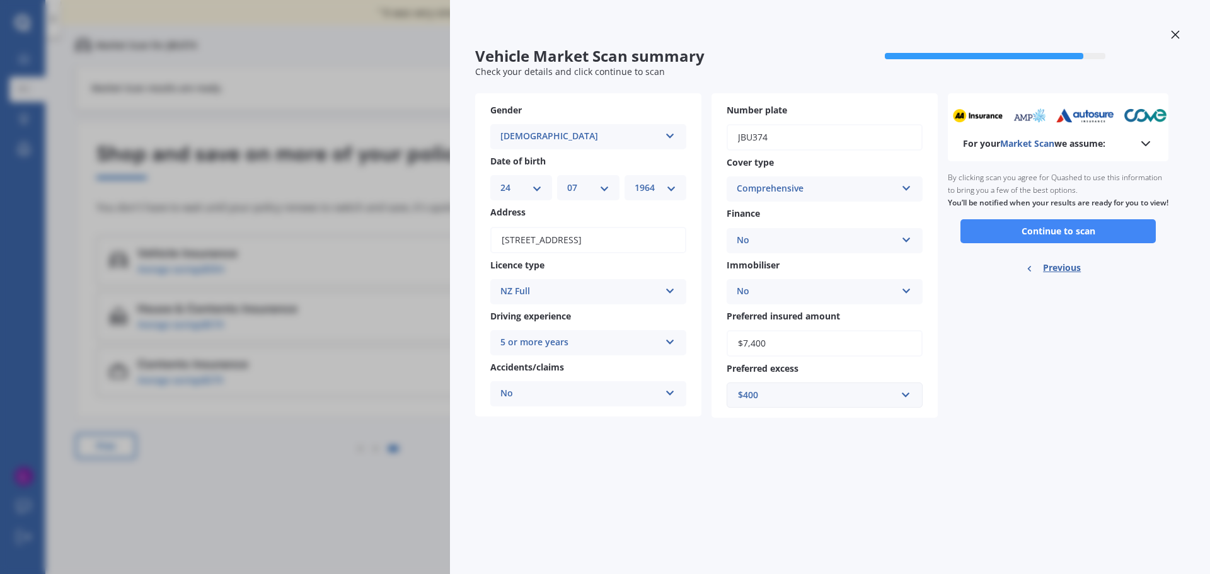
click at [1035, 243] on button "Continue to scan" at bounding box center [1057, 231] width 195 height 24
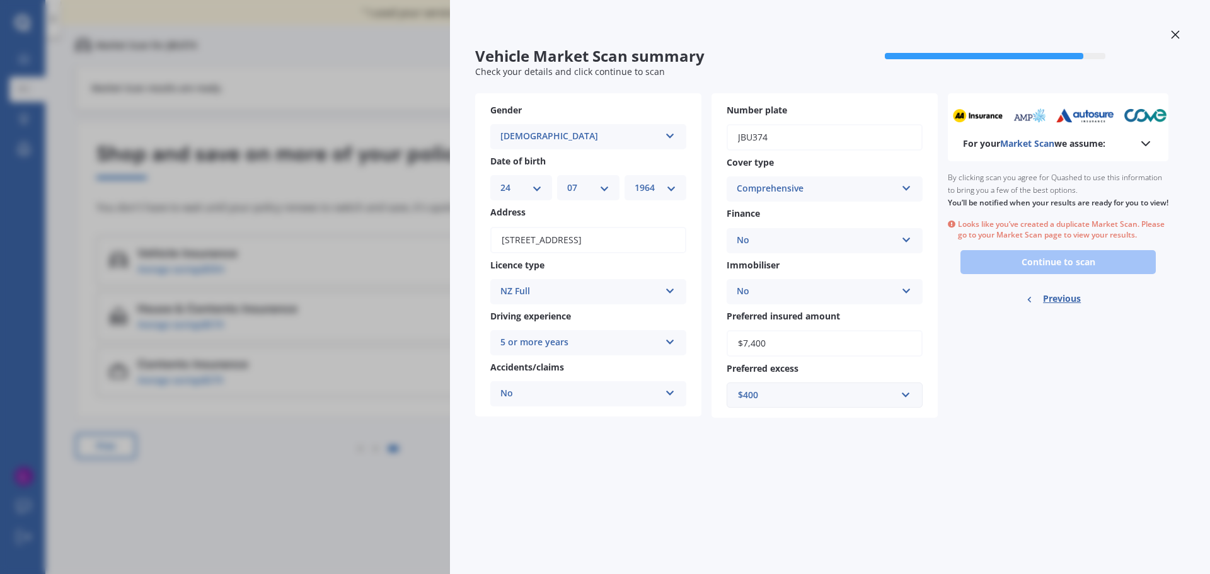
click at [1059, 308] on span "Previous" at bounding box center [1062, 298] width 38 height 19
select select "FIAT"
select select "500"
select select "(ALL)"
select select "24"
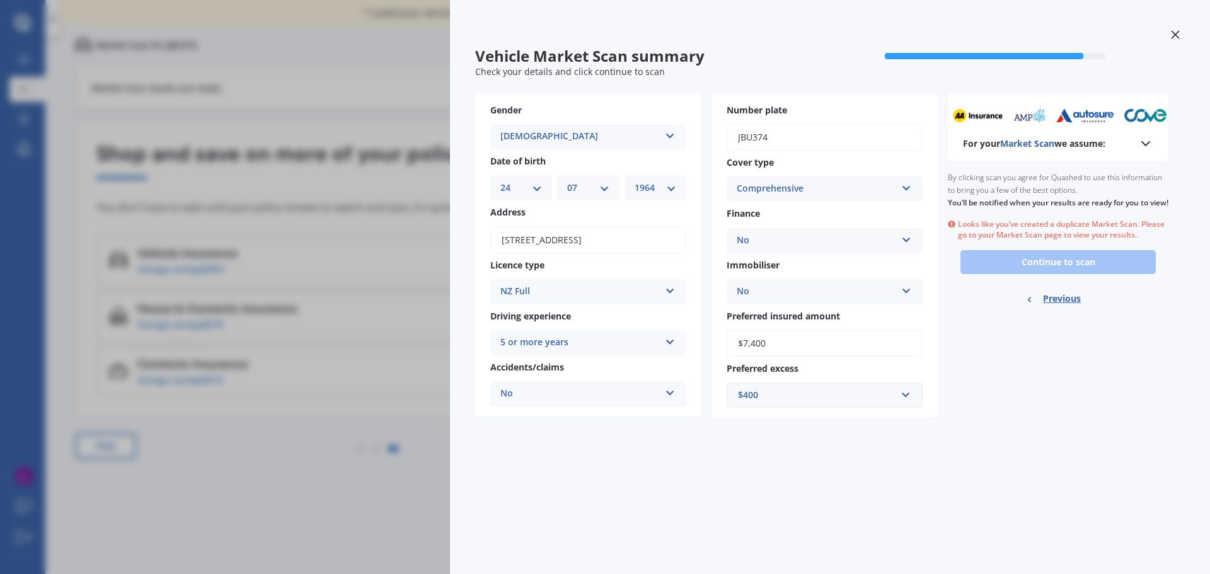
select select "07"
select select "1964"
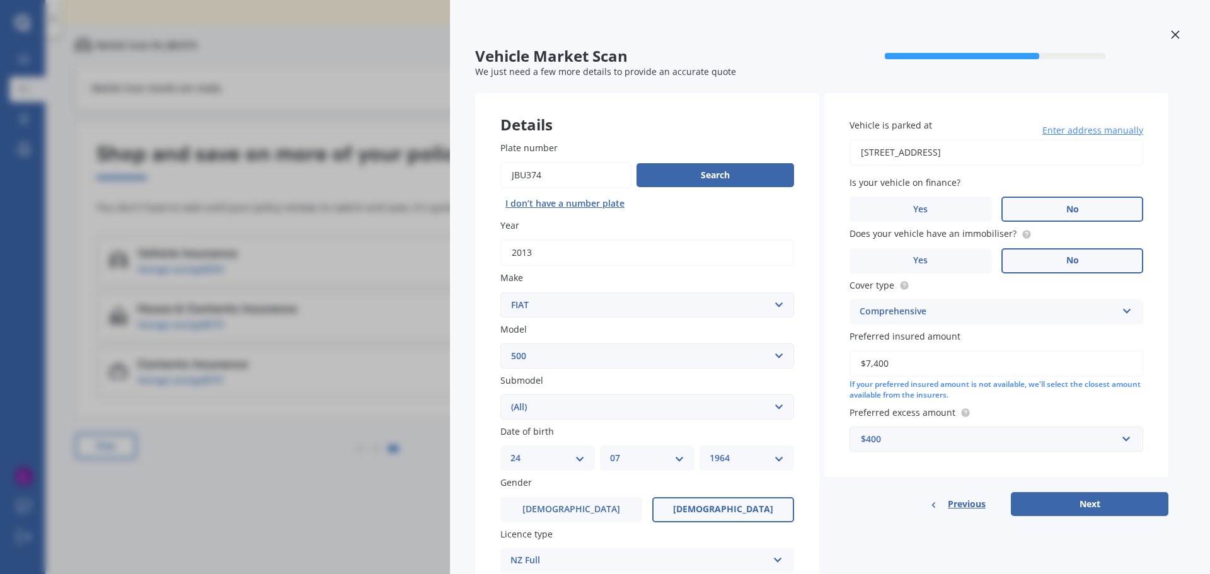
click at [1171, 33] on icon at bounding box center [1175, 34] width 8 height 8
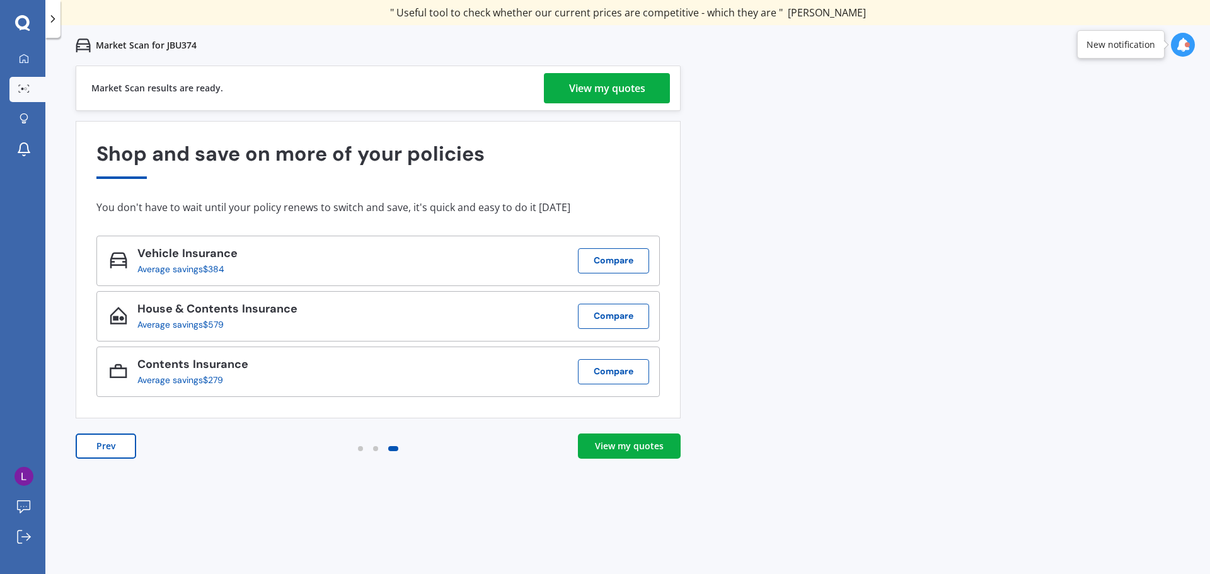
click at [624, 451] on div "View my quotes" at bounding box center [629, 446] width 69 height 13
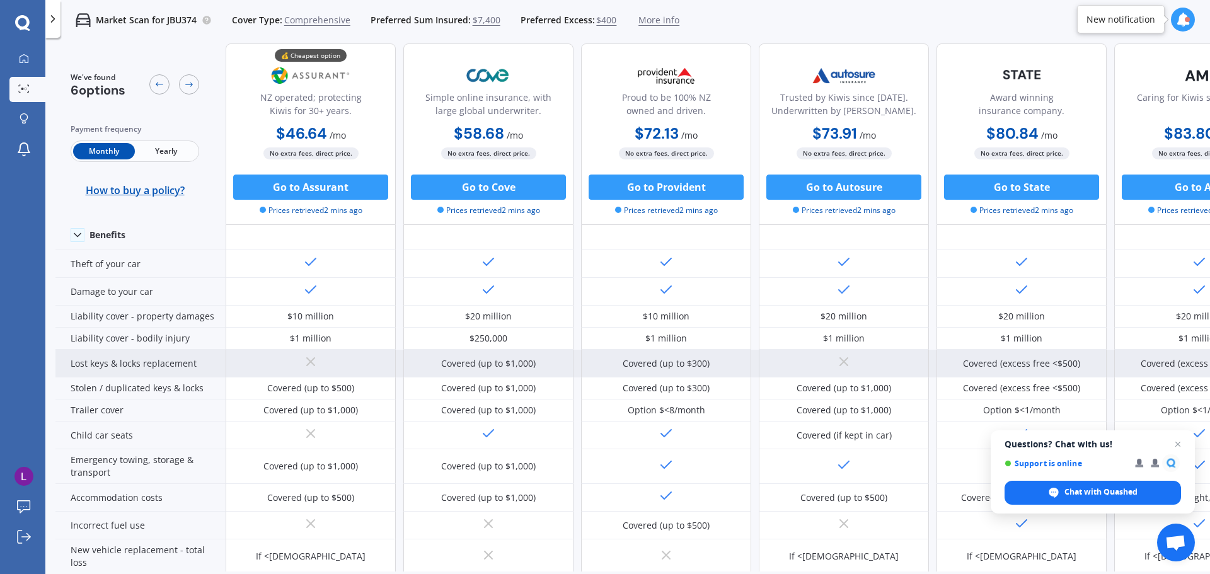
scroll to position [189, 0]
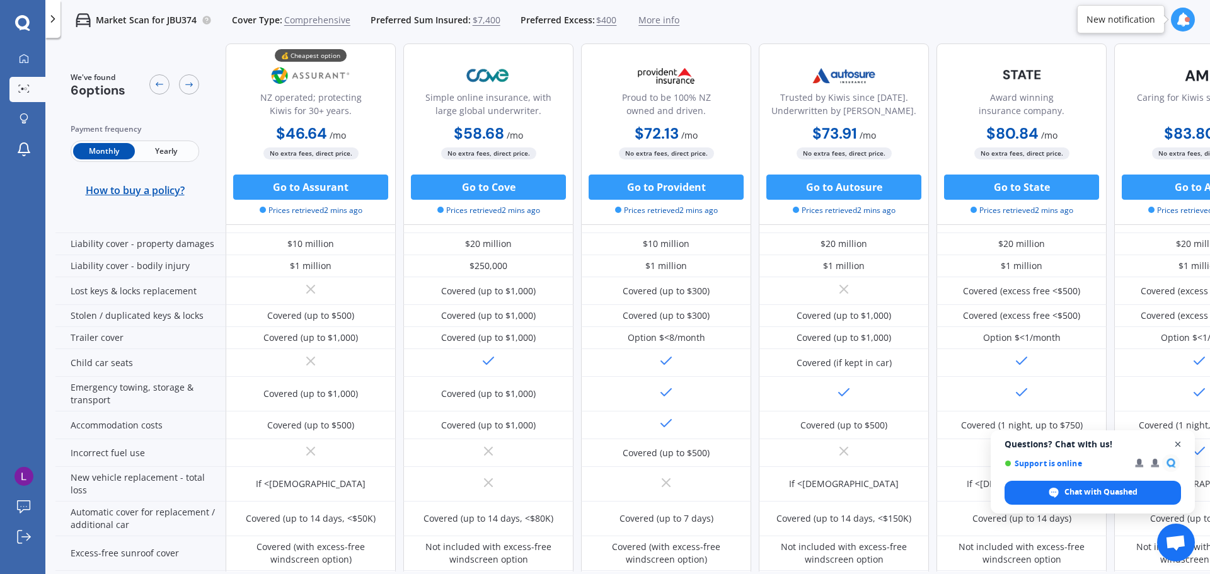
click at [1179, 444] on span "Close chat" at bounding box center [1178, 445] width 16 height 16
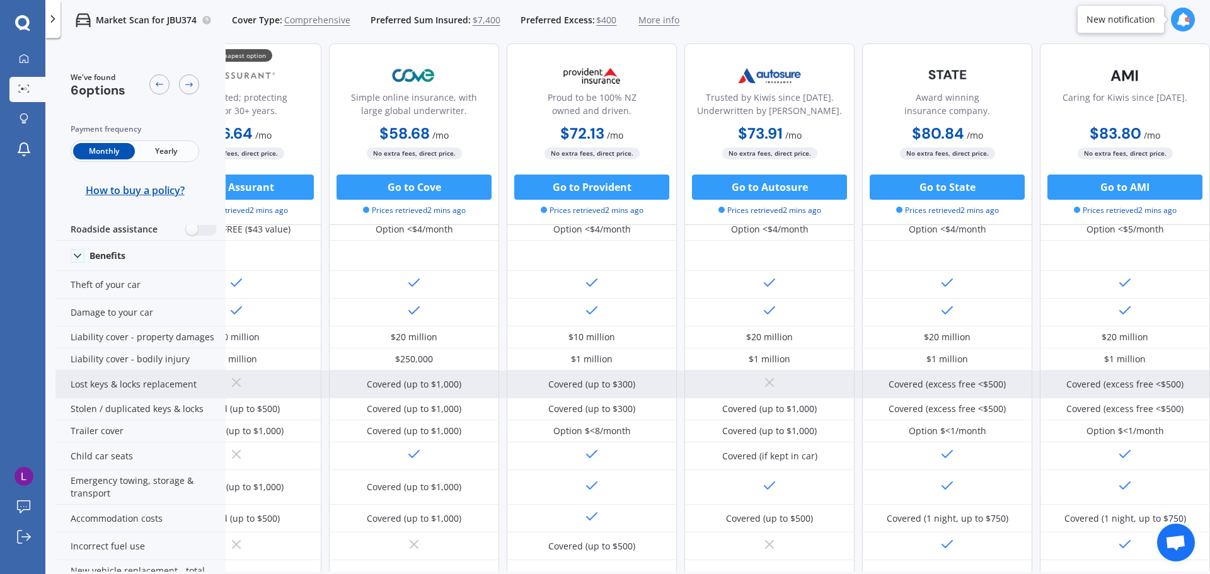
scroll to position [0, 81]
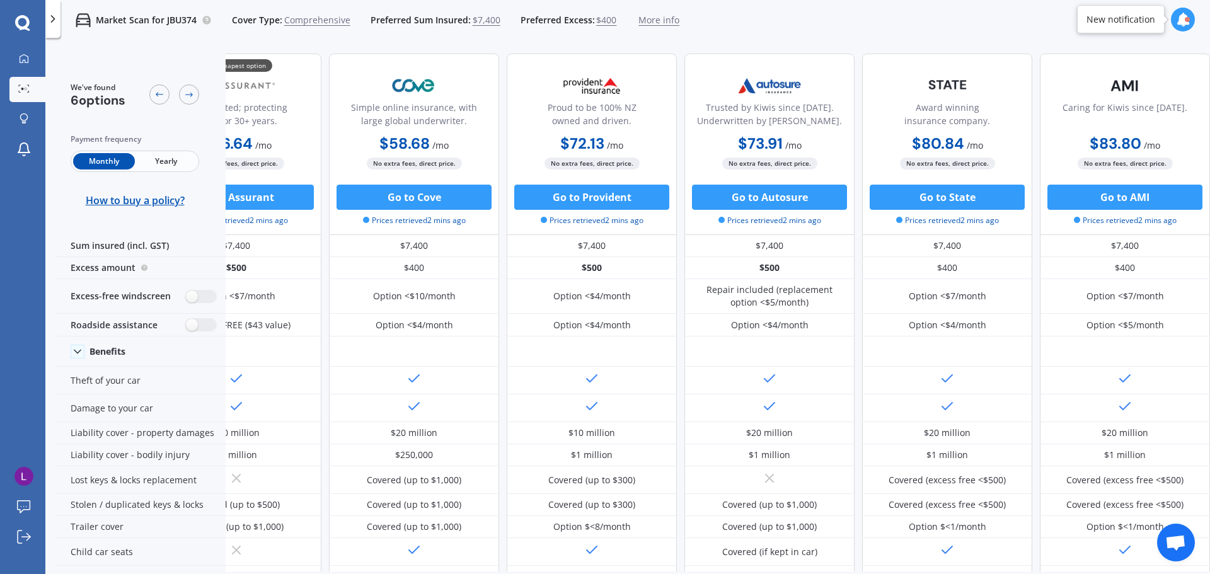
drag, startPoint x: 1012, startPoint y: 0, endPoint x: 854, endPoint y: 20, distance: 159.5
click at [854, 20] on div "Market Scan for JBU374 Cover Type: Comprehensive Preferred Sum Insured: $7,400 …" at bounding box center [627, 20] width 1165 height 40
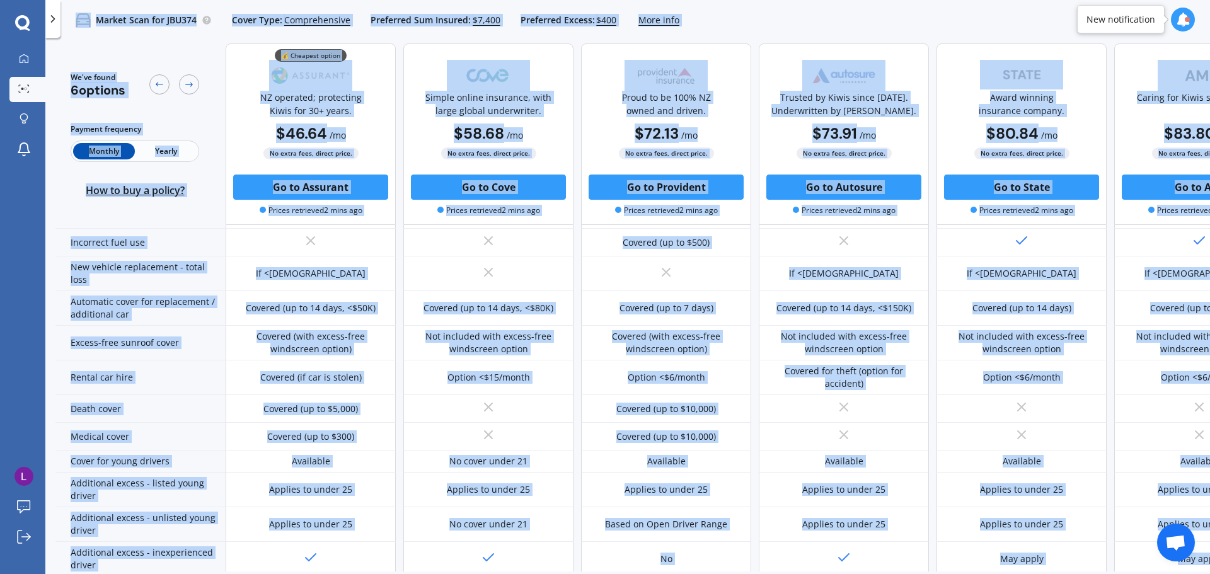
scroll to position [572, 0]
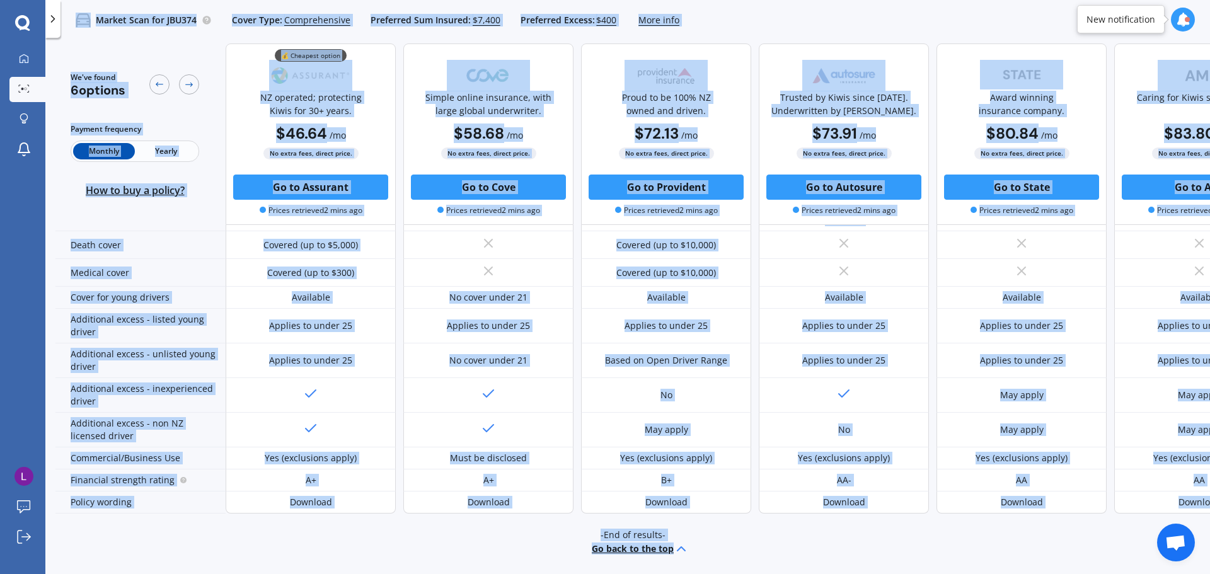
drag, startPoint x: 71, startPoint y: 11, endPoint x: 172, endPoint y: 604, distance: 600.9
click at [172, 574] on html "We are experiencing high volume of Market Scans . Just a heads up we will have …" at bounding box center [605, 287] width 1210 height 574
copy div "Loremi Dolo sit AME008 Conse Adip: Elitseddoeius Temporinc Utl Etdolor: $1,994 …"
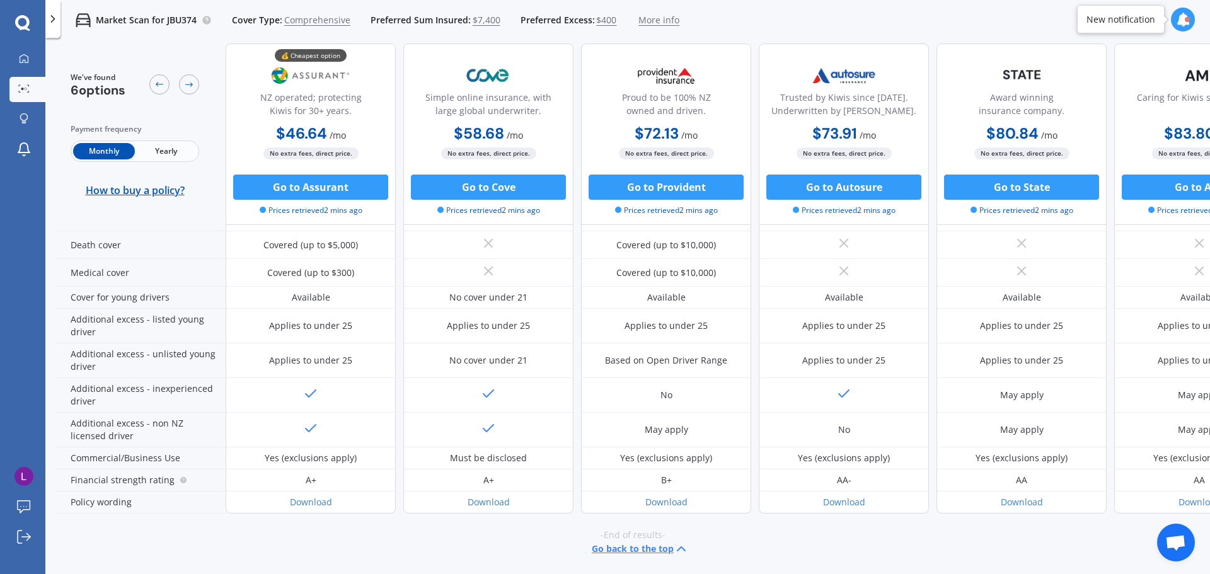
click at [810, 548] on div "-End of results- Go back to the top" at bounding box center [632, 543] width 1155 height 58
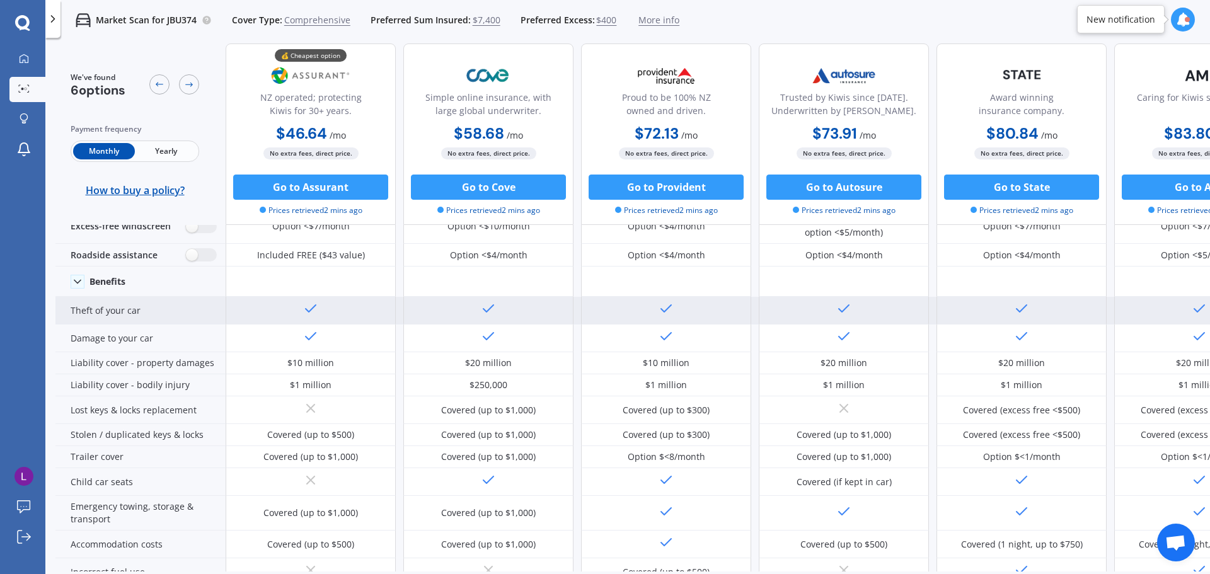
scroll to position [0, 0]
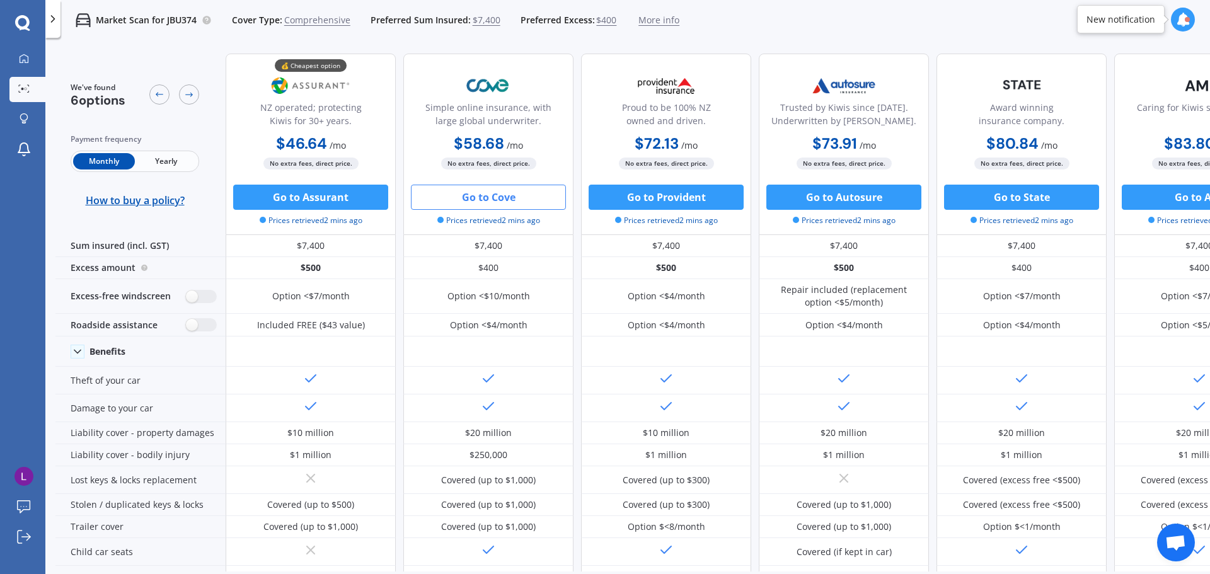
click at [496, 199] on button "Go to Cove" at bounding box center [488, 197] width 155 height 25
